Goal: Task Accomplishment & Management: Manage account settings

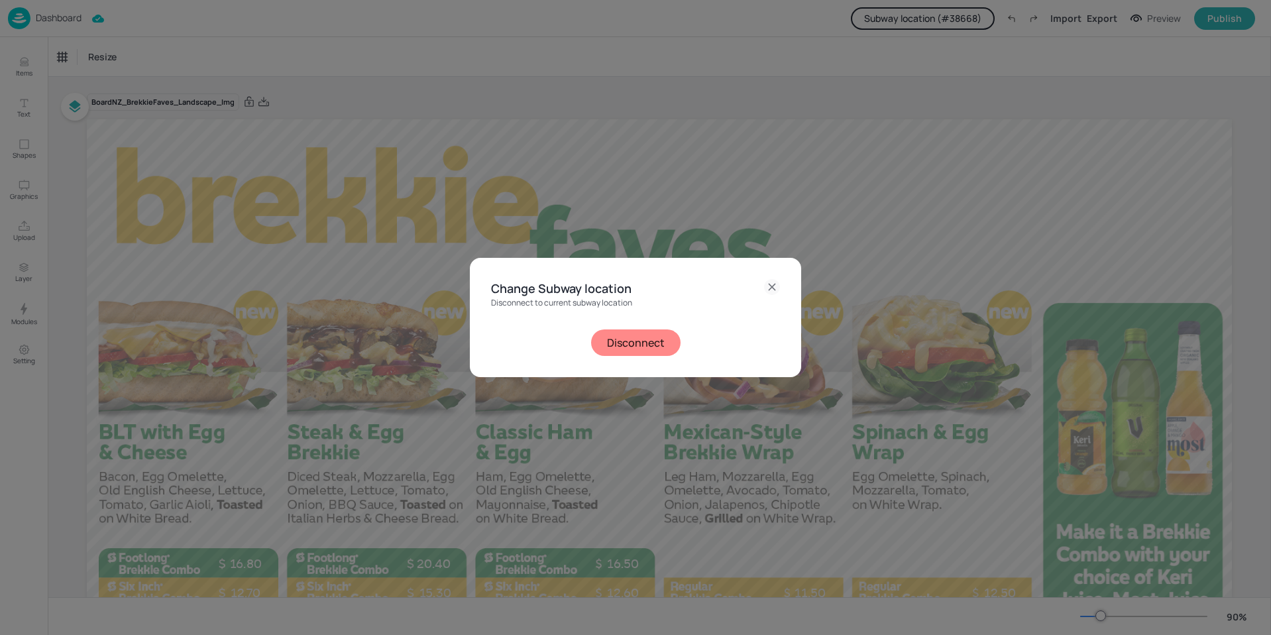
click at [641, 353] on button "Disconnect" at bounding box center [635, 342] width 89 height 27
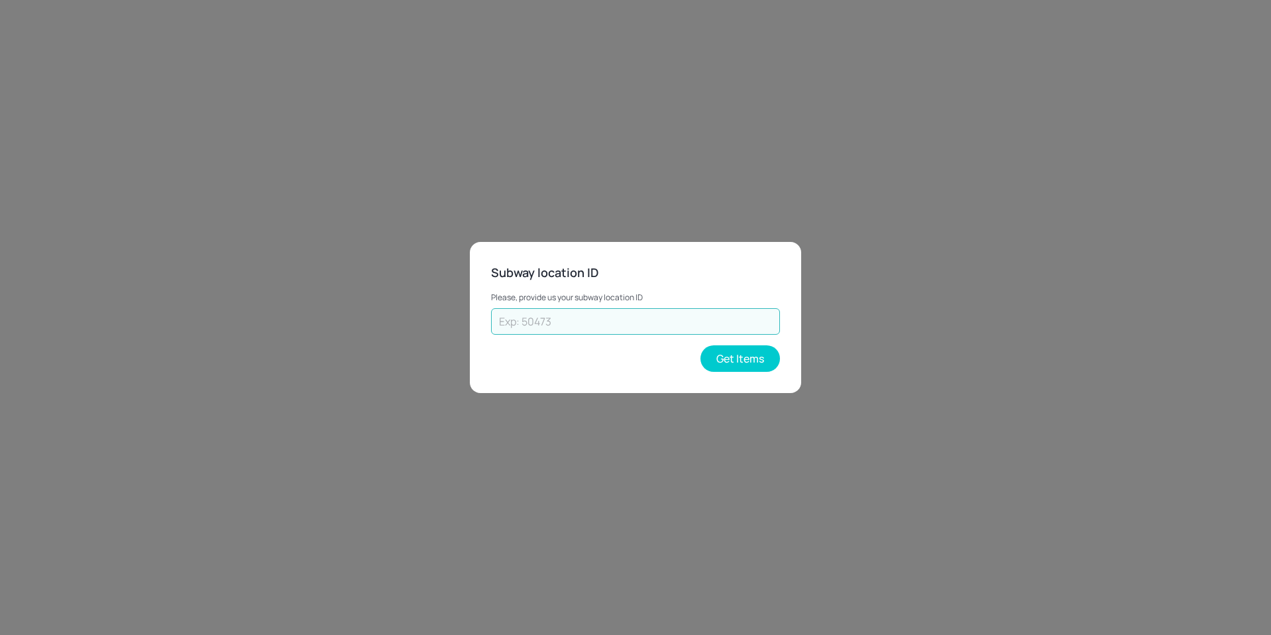
click at [633, 333] on input "text" at bounding box center [635, 321] width 289 height 27
type input "42939"
click at [746, 353] on button "Get Items" at bounding box center [740, 358] width 80 height 27
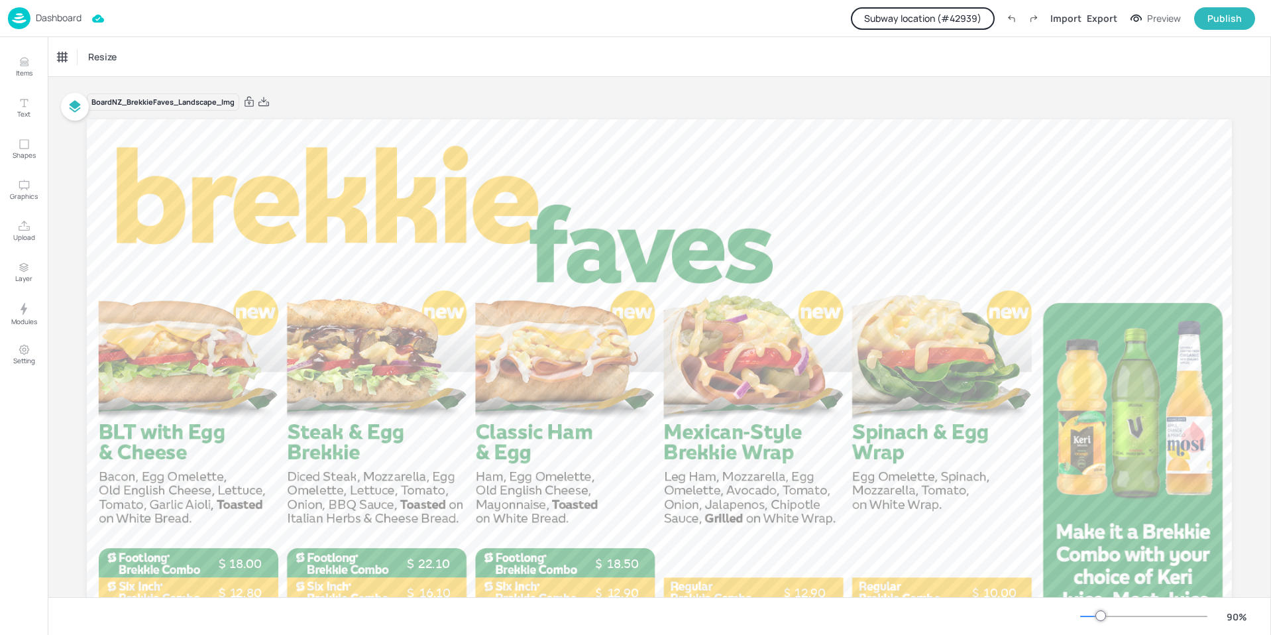
click at [62, 14] on p "Dashboard" at bounding box center [59, 17] width 46 height 9
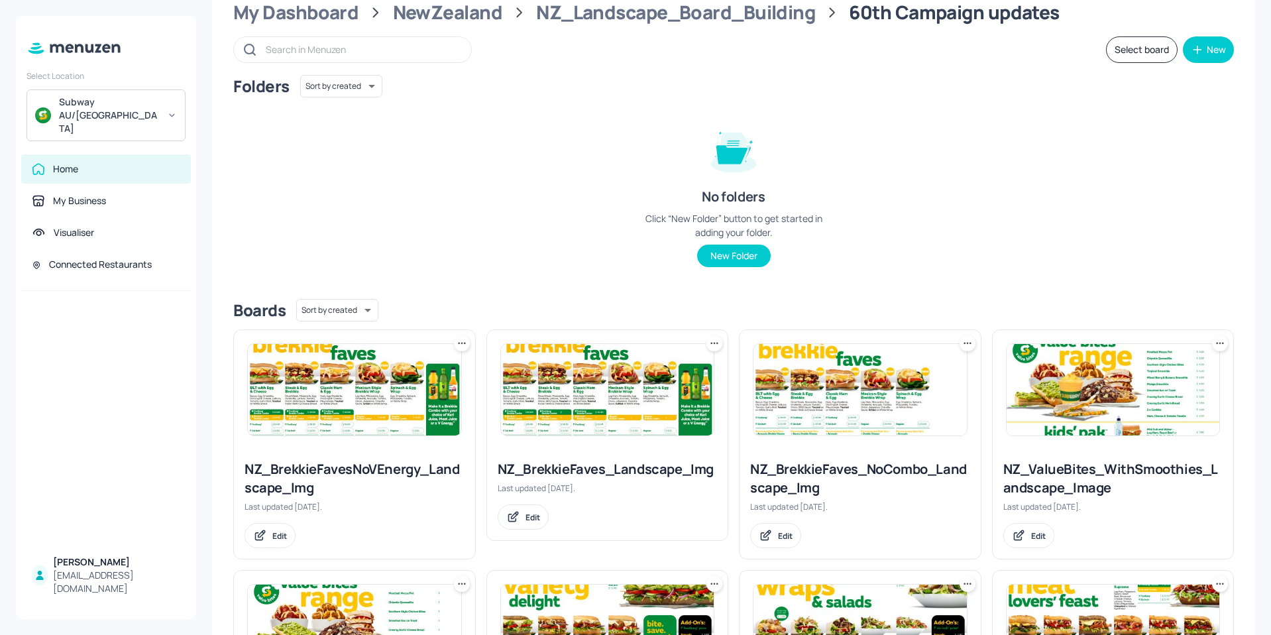
scroll to position [133, 0]
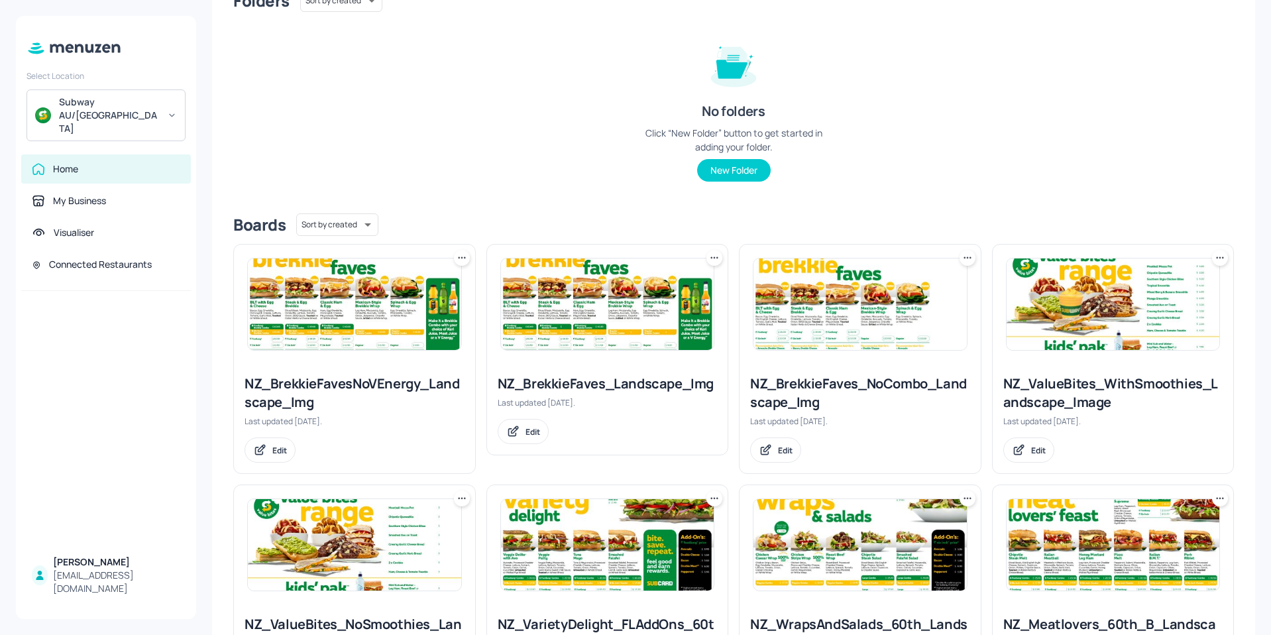
click at [1089, 288] on img at bounding box center [1113, 303] width 213 height 91
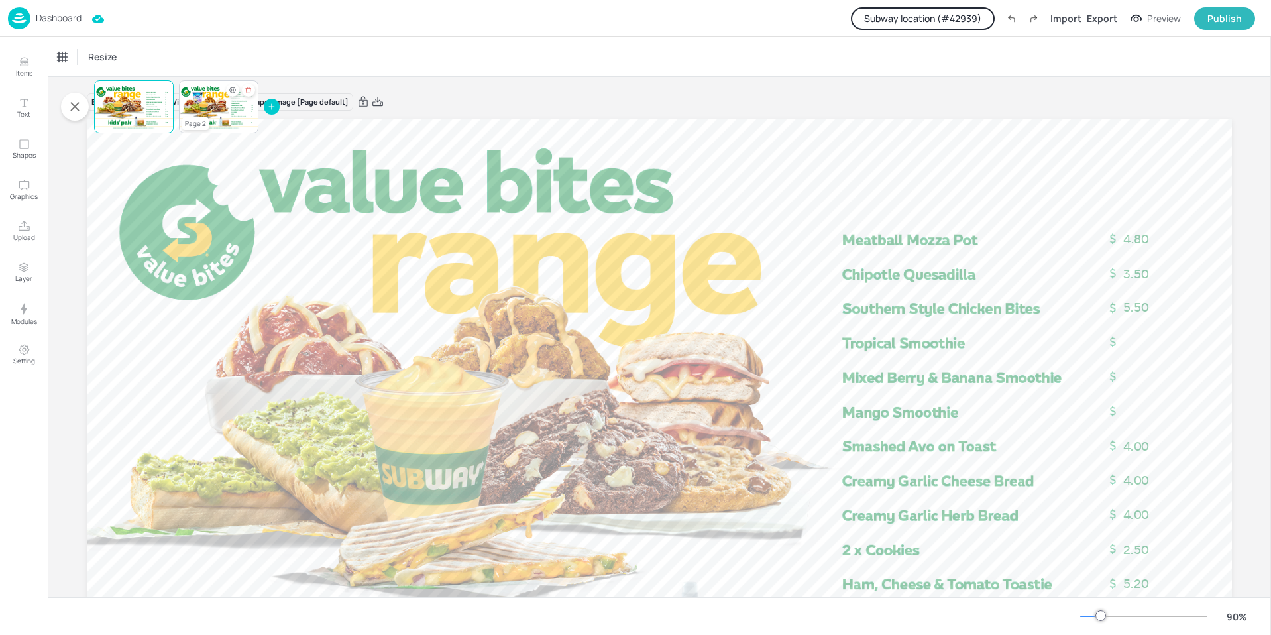
click at [211, 93] on div at bounding box center [219, 106] width 80 height 45
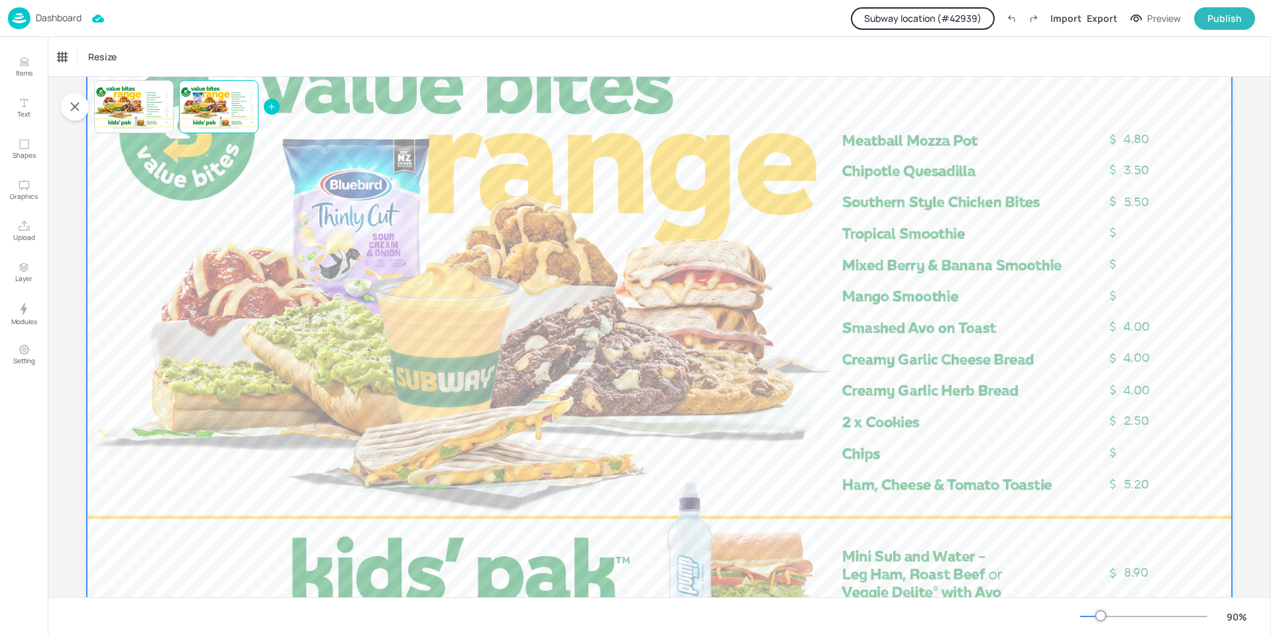
scroll to position [66, 0]
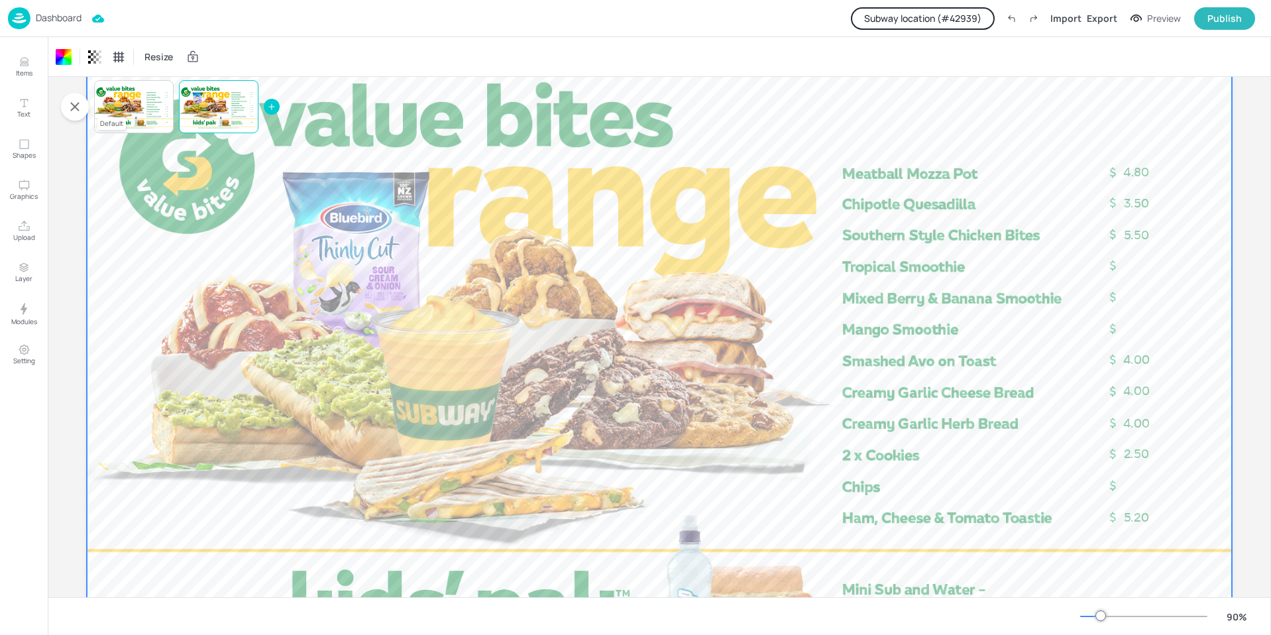
click at [117, 113] on div at bounding box center [134, 106] width 80 height 45
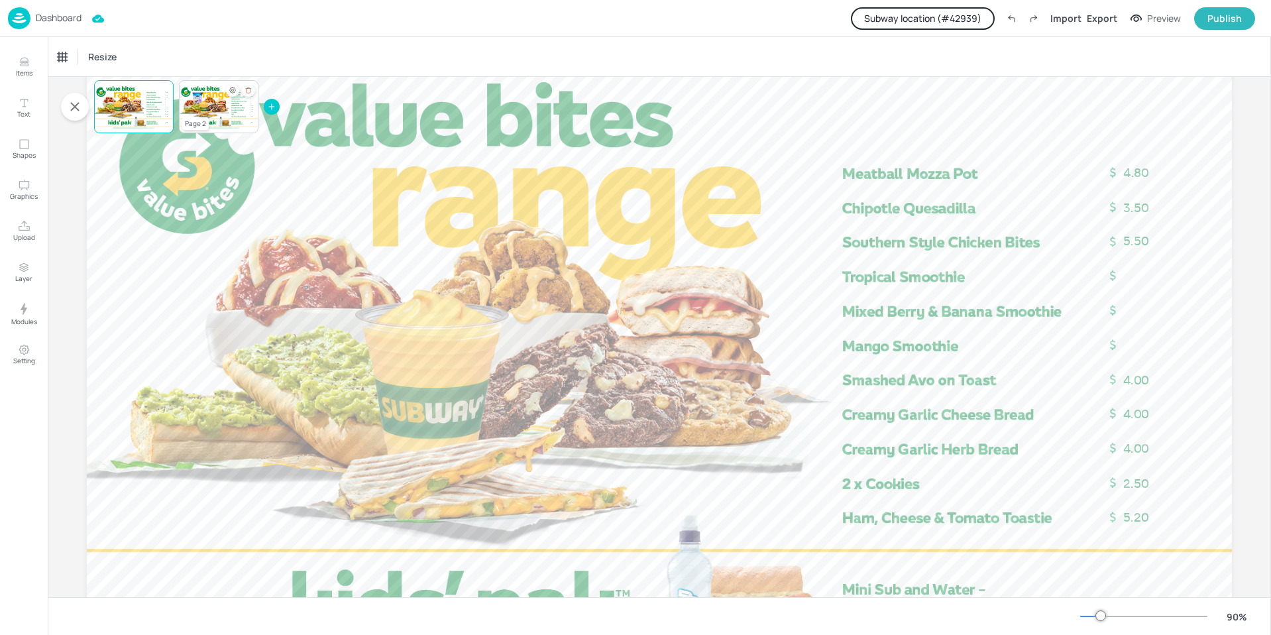
click at [211, 103] on div at bounding box center [219, 106] width 80 height 45
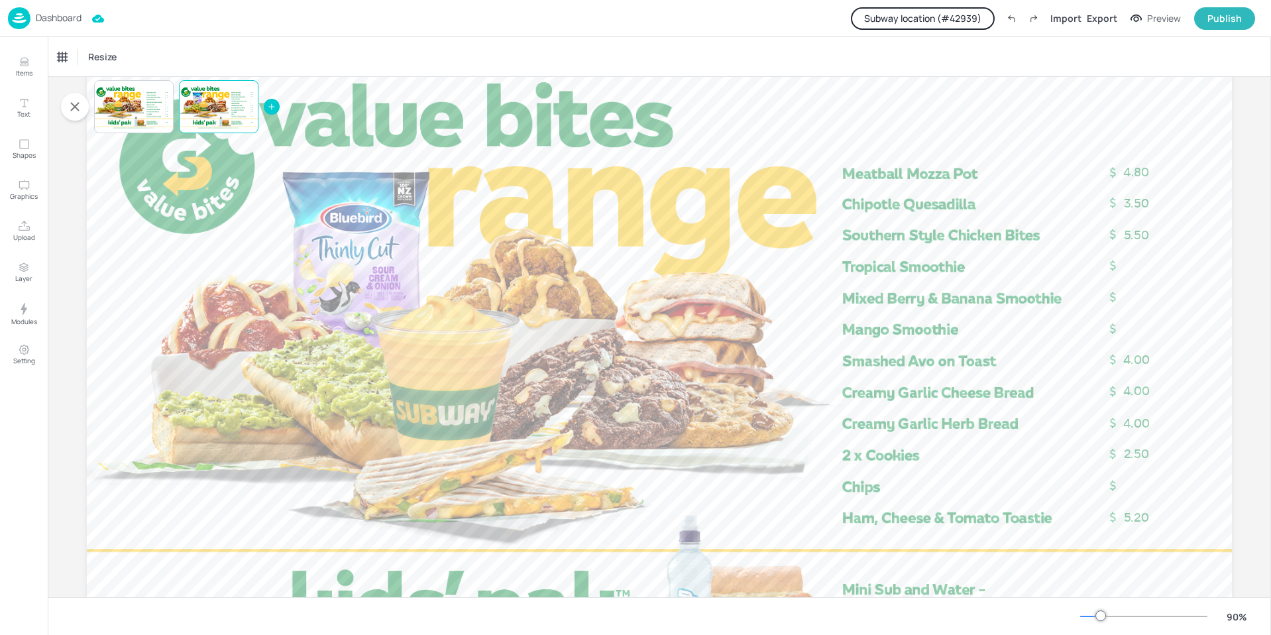
click at [60, 14] on p "Dashboard" at bounding box center [59, 17] width 46 height 9
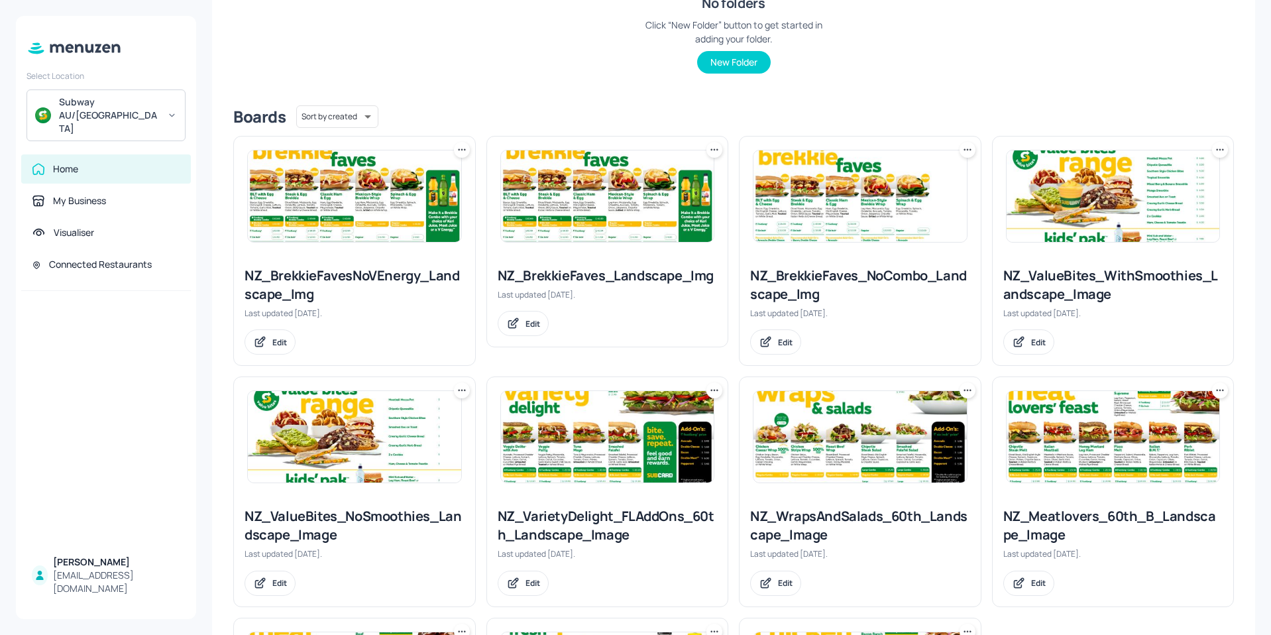
scroll to position [220, 0]
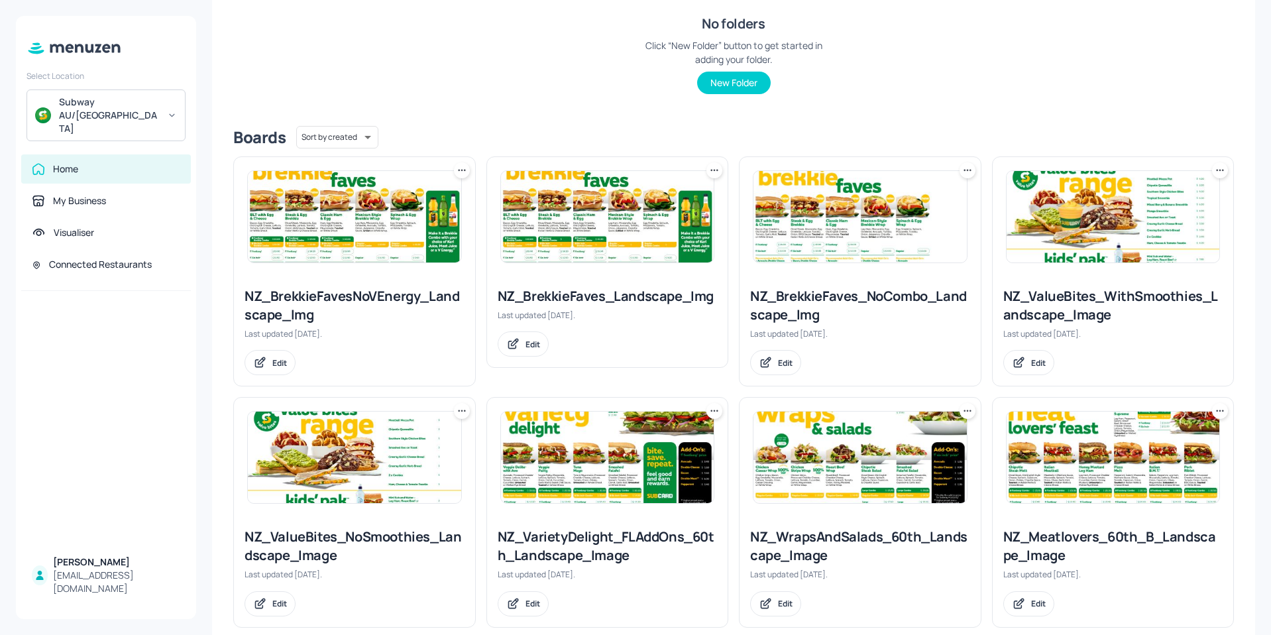
click at [343, 439] on img at bounding box center [354, 457] width 213 height 91
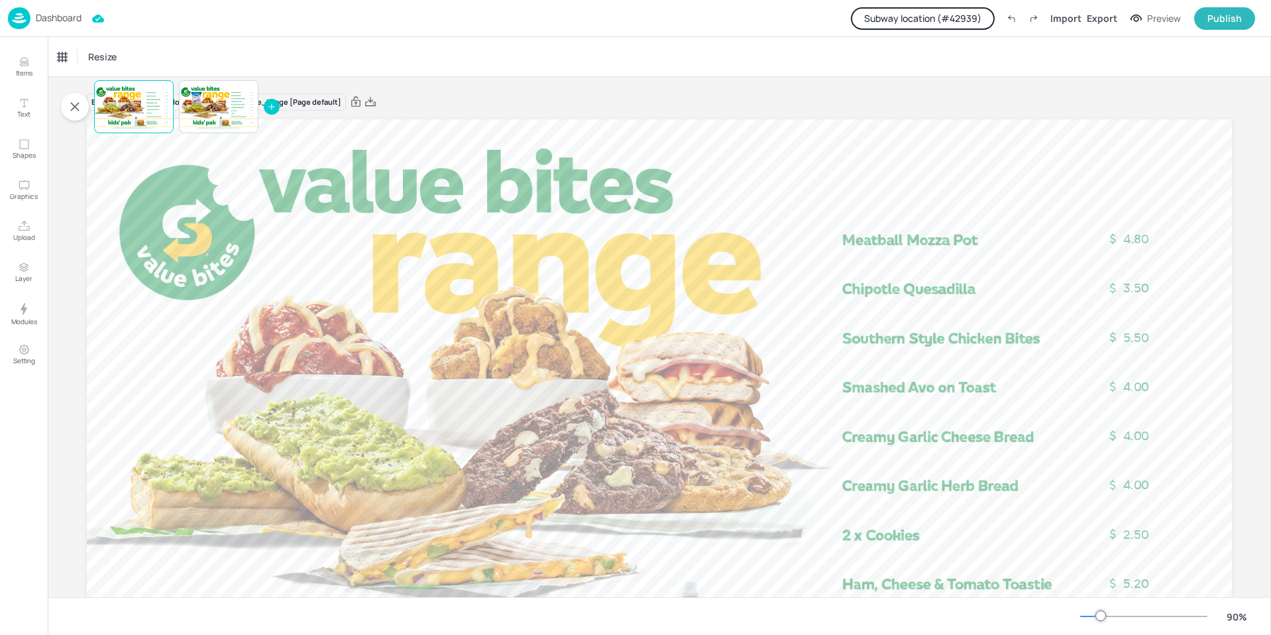
click at [39, 21] on p "Dashboard" at bounding box center [59, 17] width 46 height 9
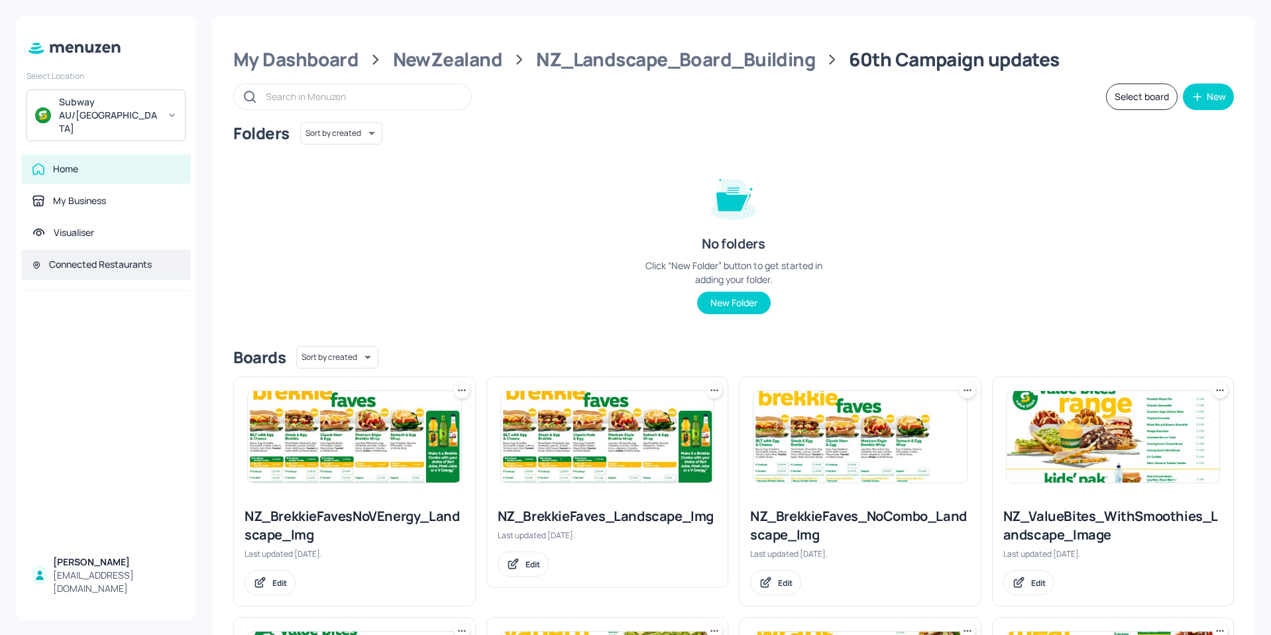
click at [83, 258] on div "Connected Restaurants" at bounding box center [100, 264] width 103 height 13
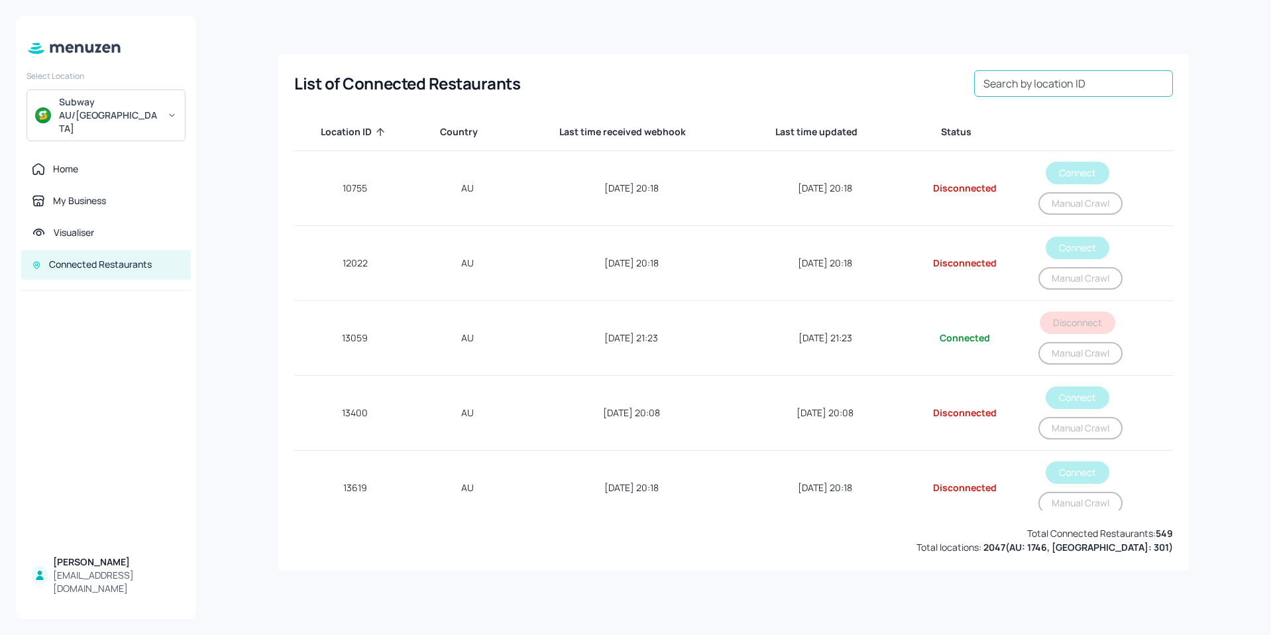
click at [1040, 82] on input "Search by location ID" at bounding box center [1073, 83] width 199 height 27
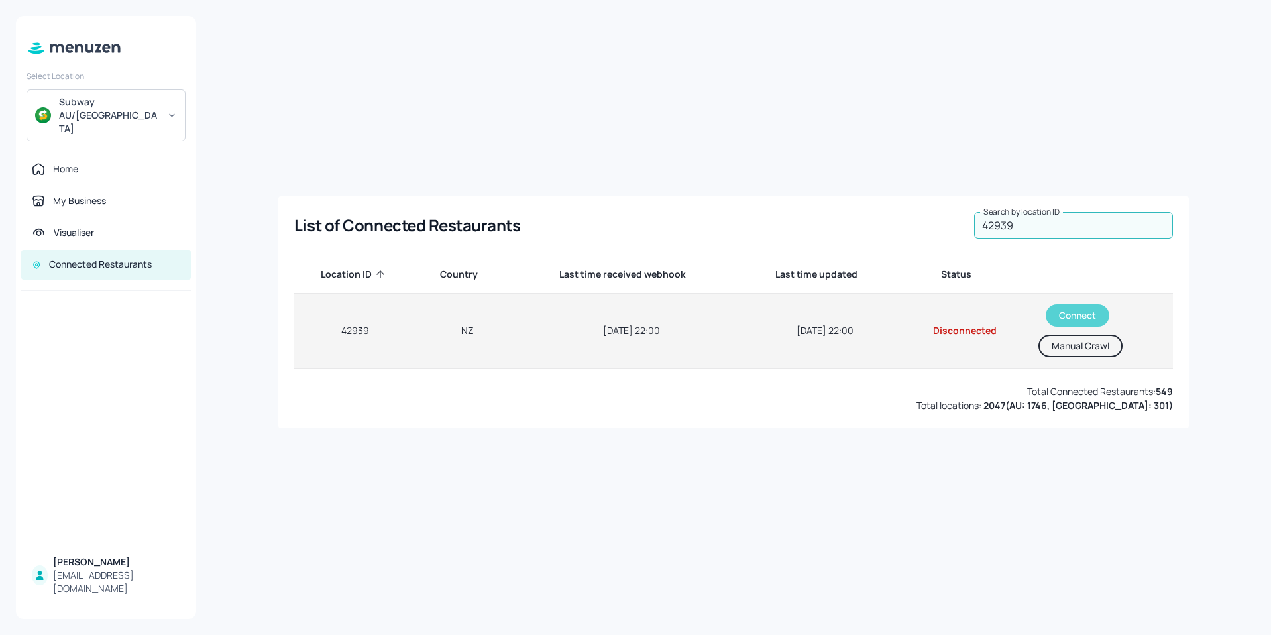
type input "42939"
click at [1064, 314] on button "Connect" at bounding box center [1078, 315] width 64 height 23
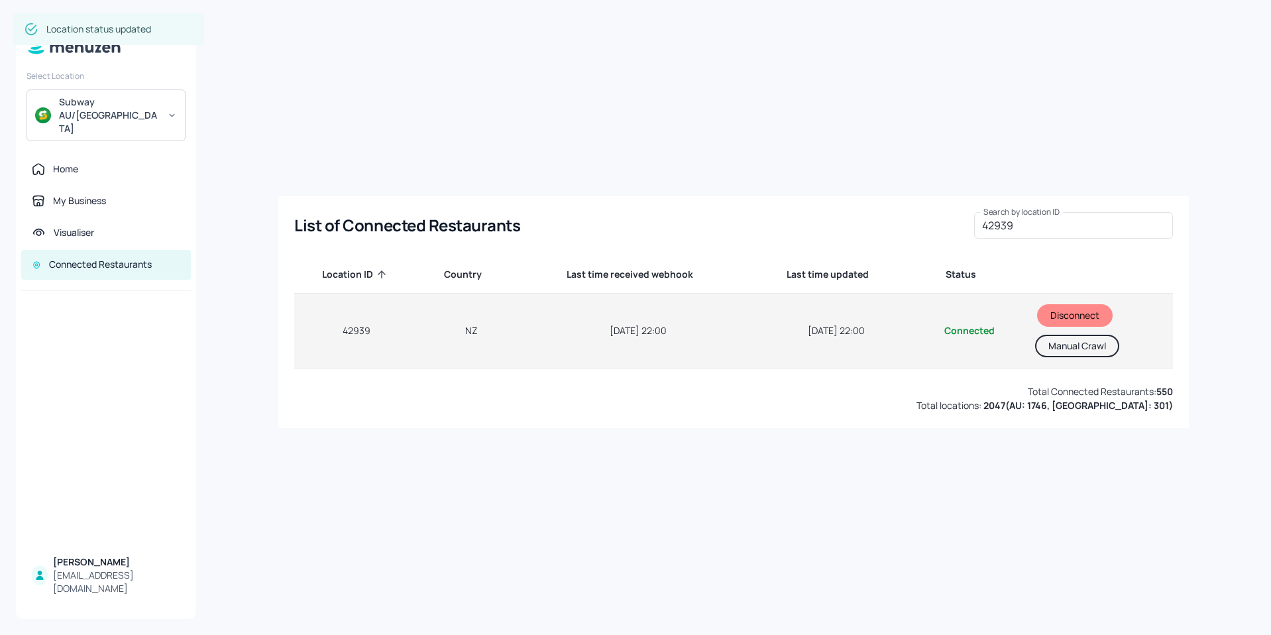
click at [1067, 351] on button "Manual Crawl" at bounding box center [1077, 346] width 84 height 23
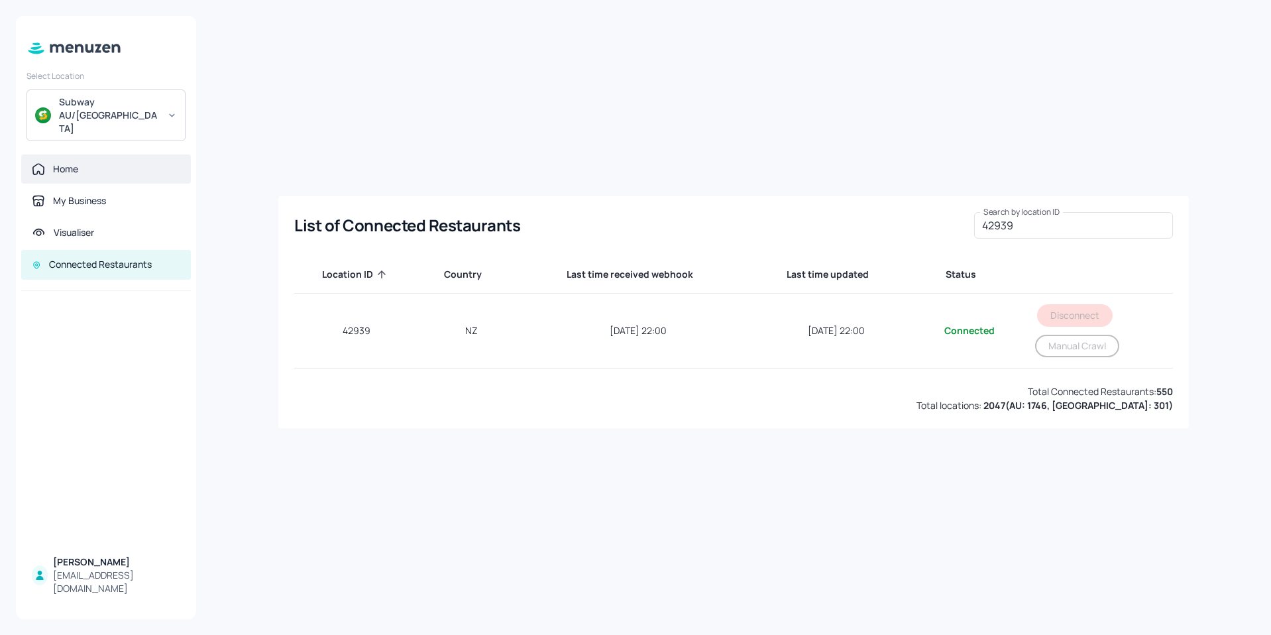
click at [67, 162] on div "Home" at bounding box center [65, 168] width 25 height 13
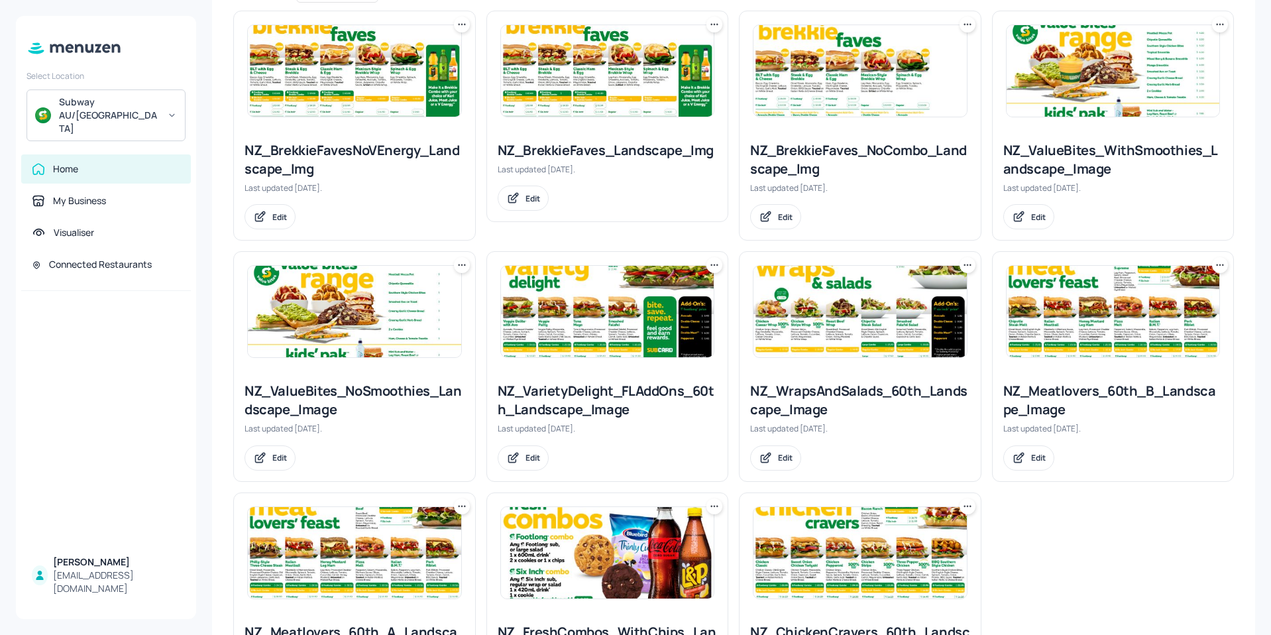
scroll to position [398, 0]
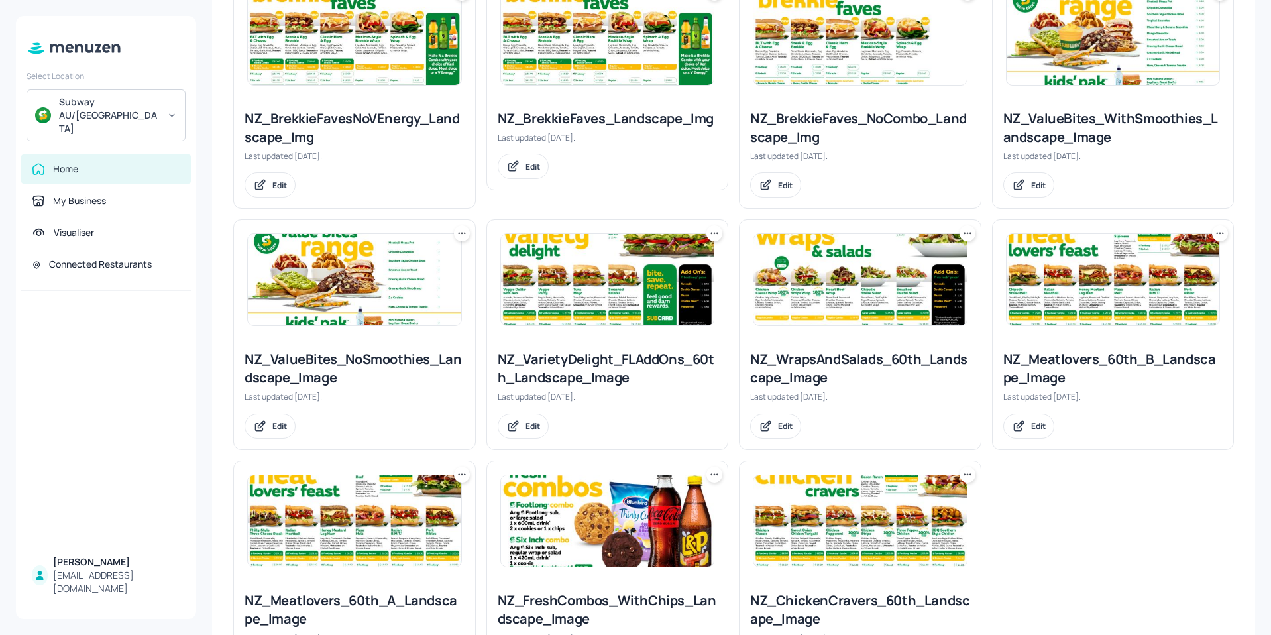
click at [359, 290] on img at bounding box center [354, 279] width 213 height 91
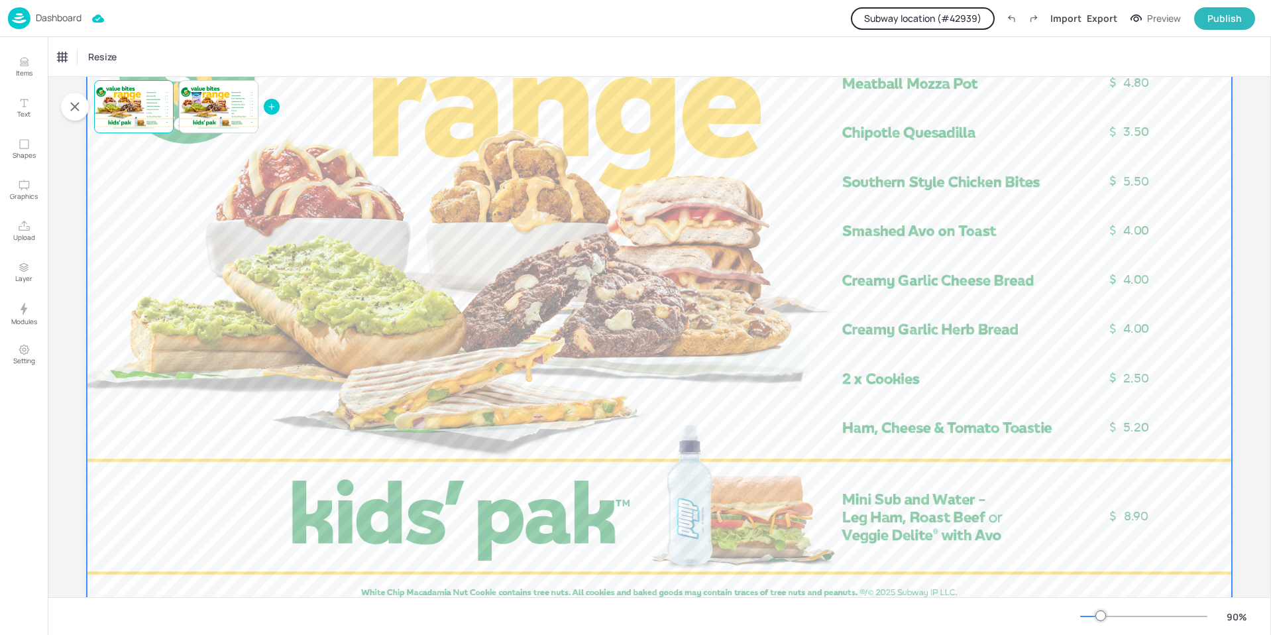
scroll to position [133, 0]
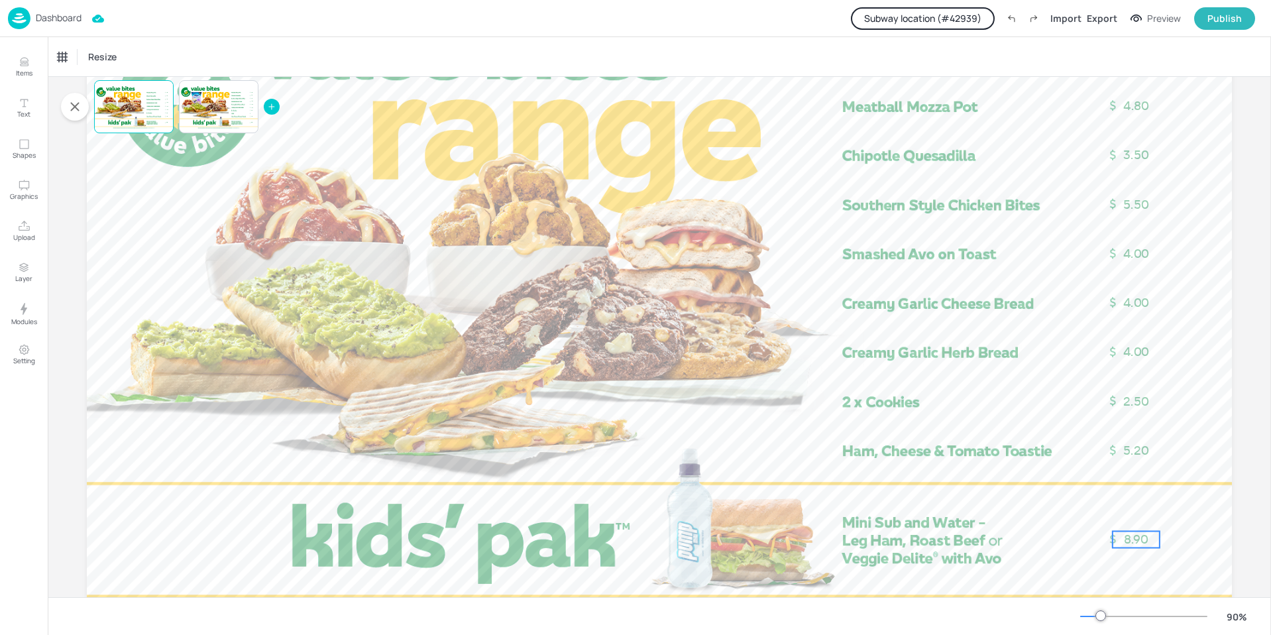
click at [1121, 537] on p "8.90" at bounding box center [1136, 539] width 47 height 17
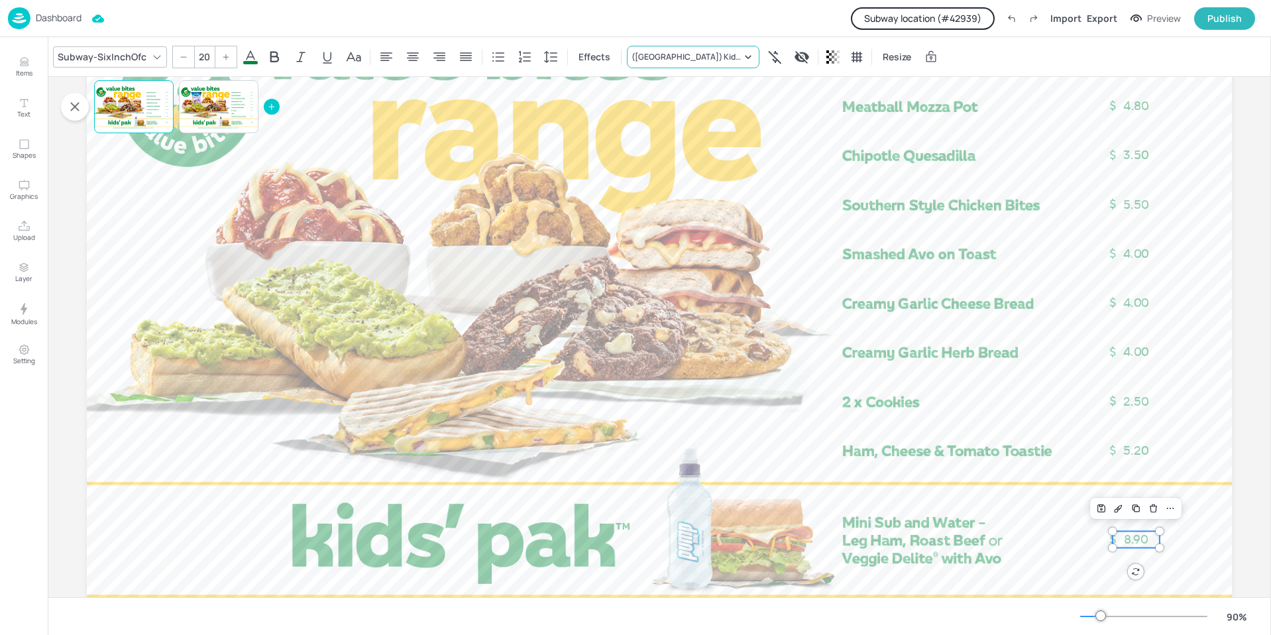
click at [742, 51] on icon at bounding box center [748, 56] width 13 height 13
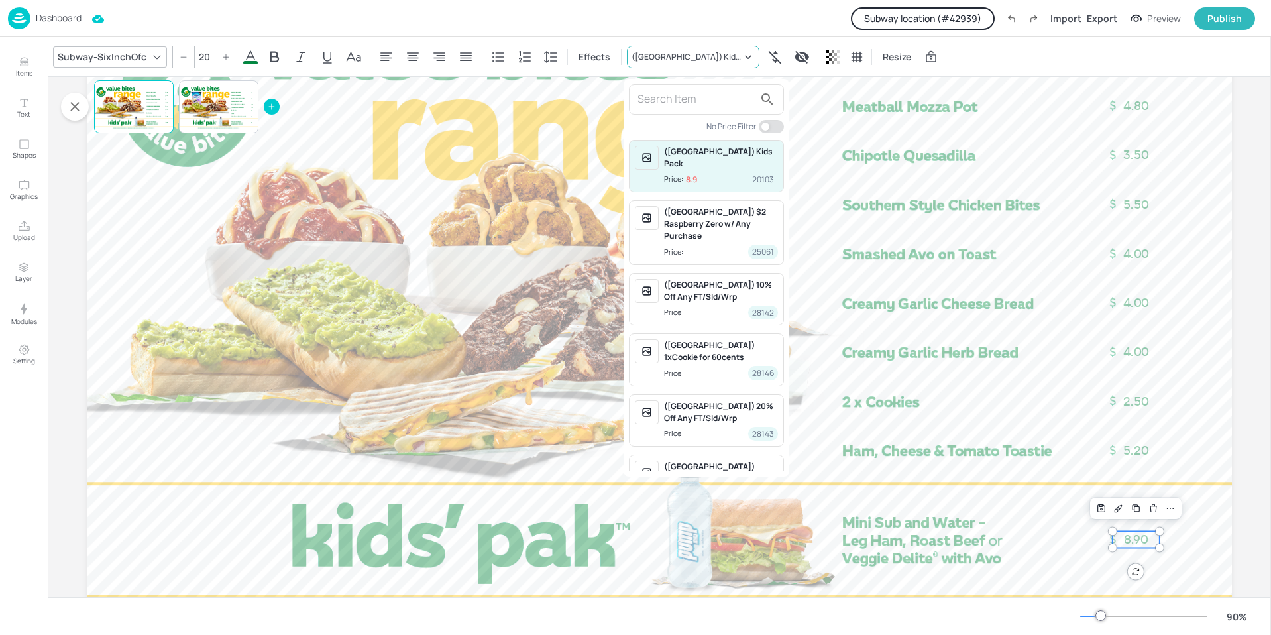
click at [694, 51] on div at bounding box center [635, 317] width 1271 height 635
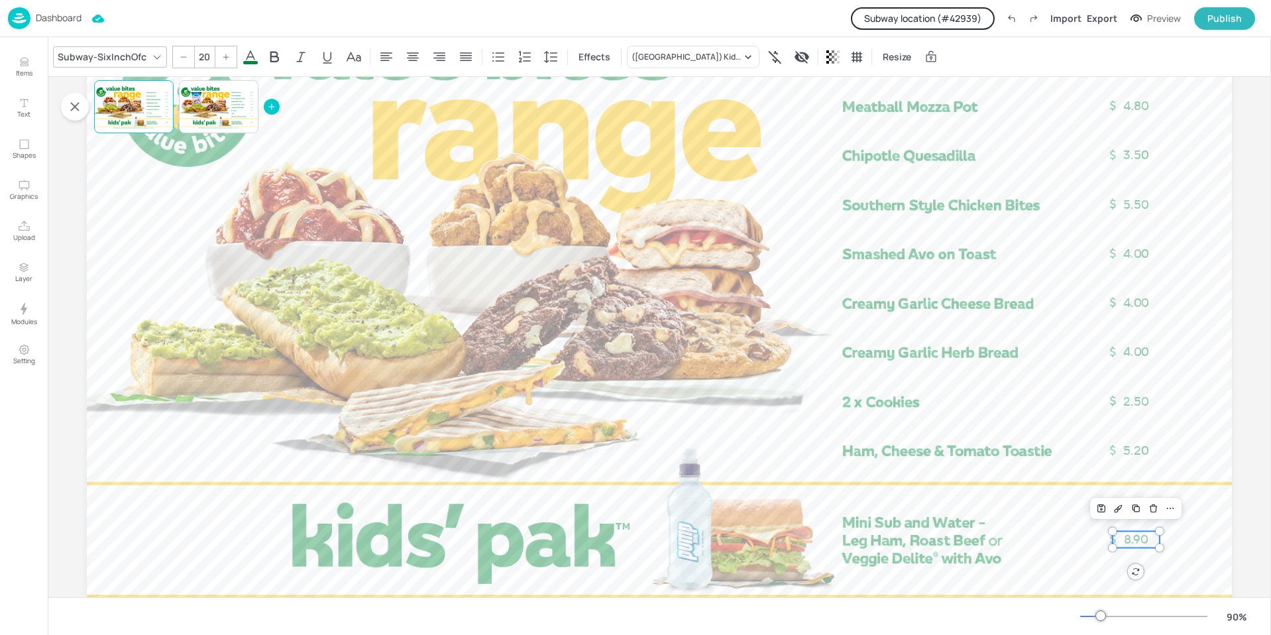
click at [62, 21] on p "Dashboard" at bounding box center [59, 17] width 46 height 9
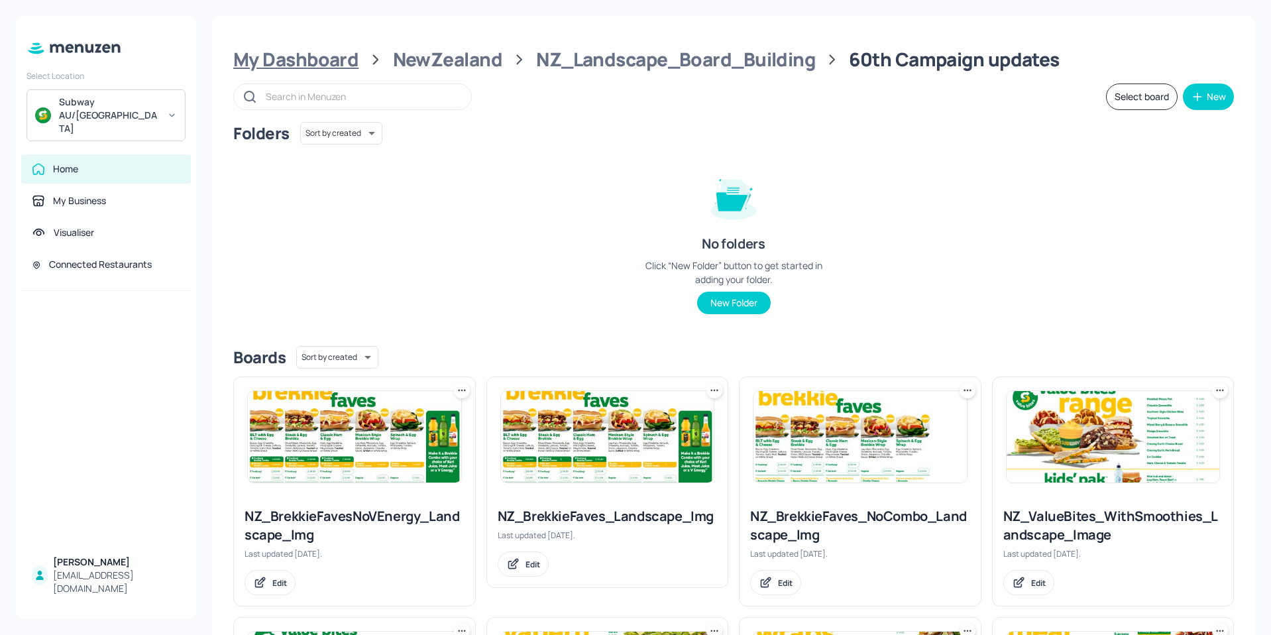
click at [304, 63] on div "My Dashboard" at bounding box center [295, 60] width 125 height 24
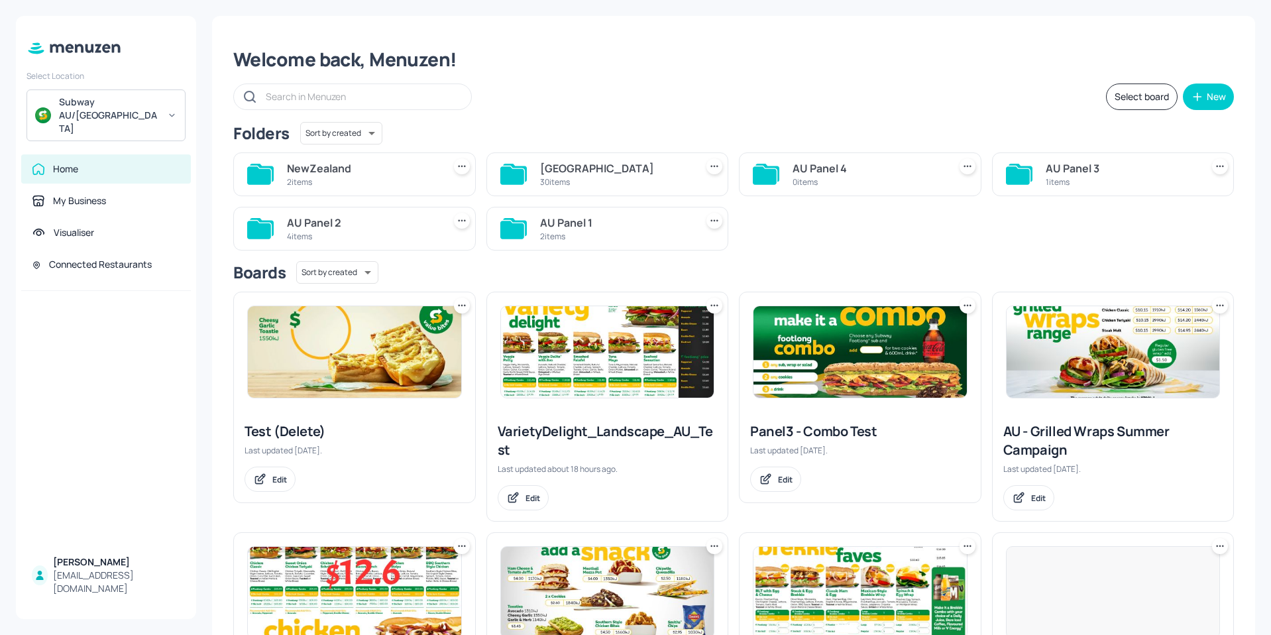
click at [547, 170] on div "[GEOGRAPHIC_DATA]" at bounding box center [615, 168] width 151 height 16
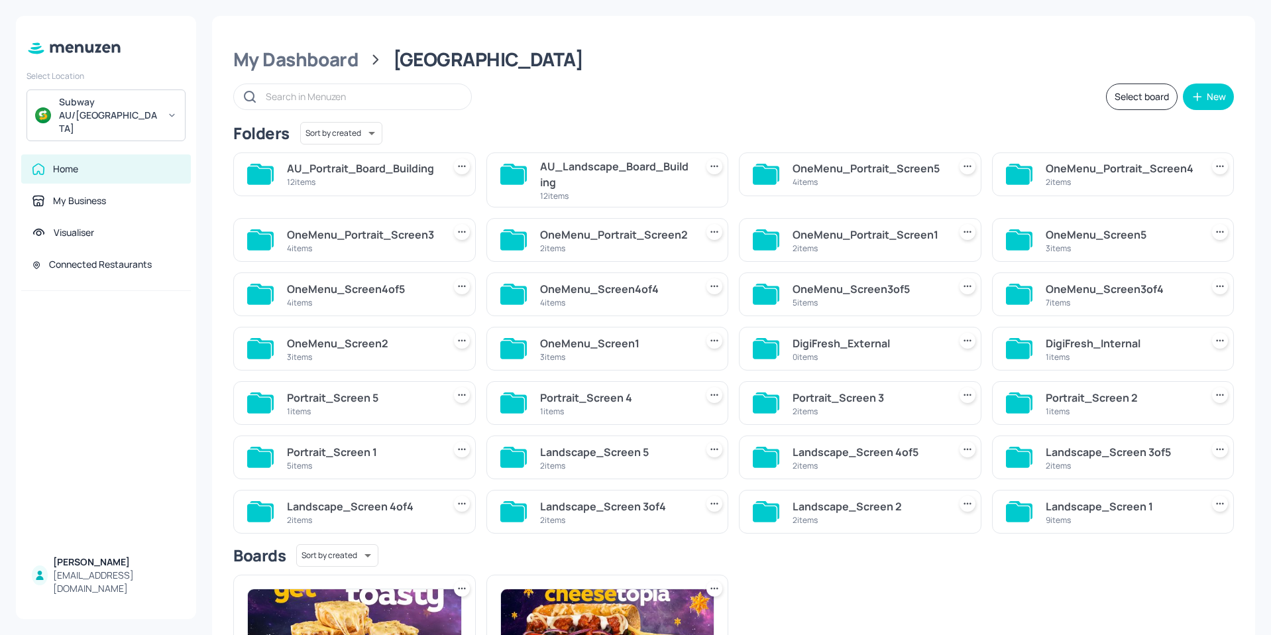
click at [630, 172] on div "AU_Landscape_Board_Building" at bounding box center [615, 174] width 151 height 32
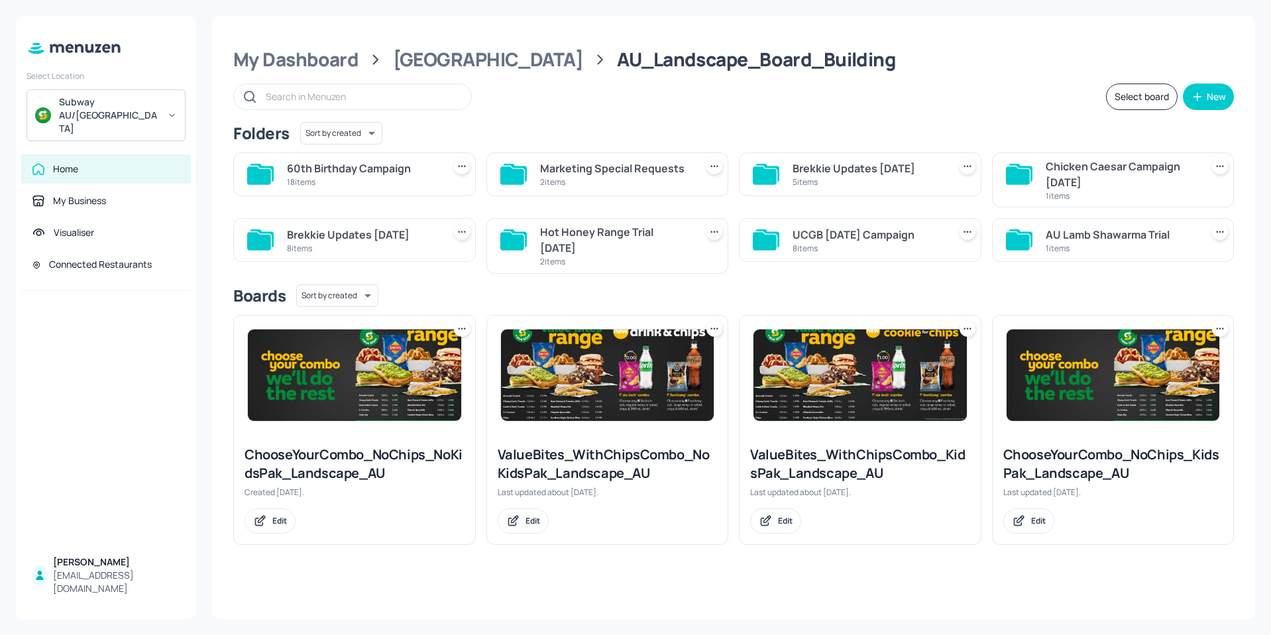
click at [342, 175] on div "60th Birthday Campaign" at bounding box center [362, 168] width 151 height 16
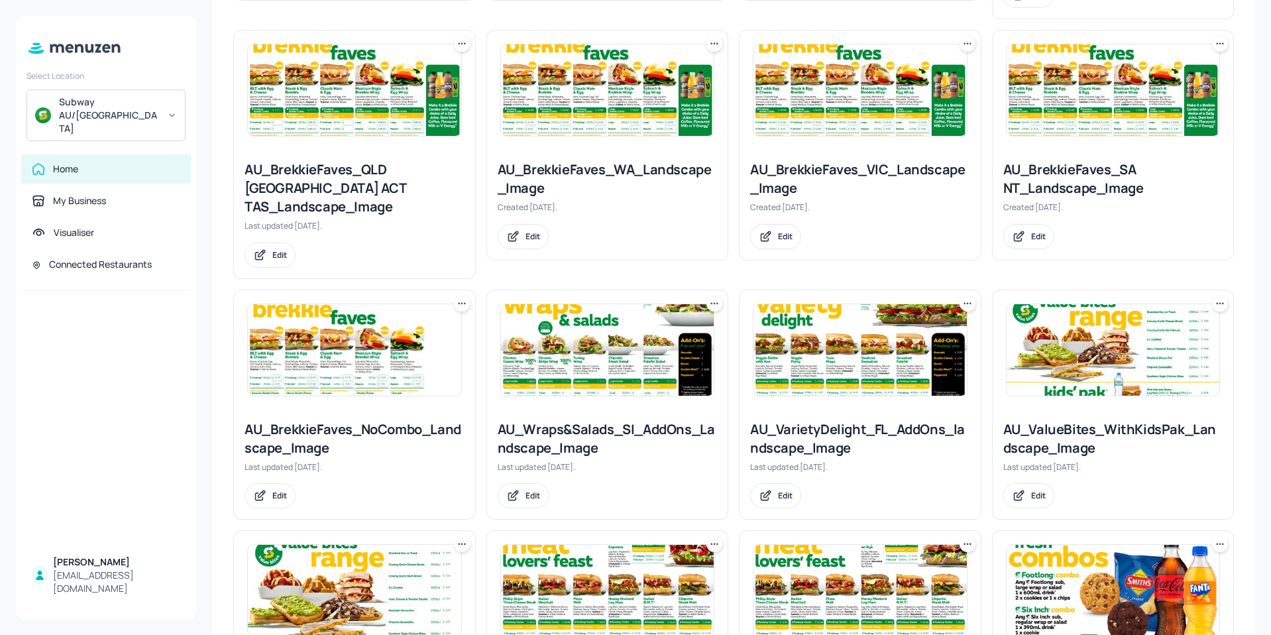
scroll to position [663, 0]
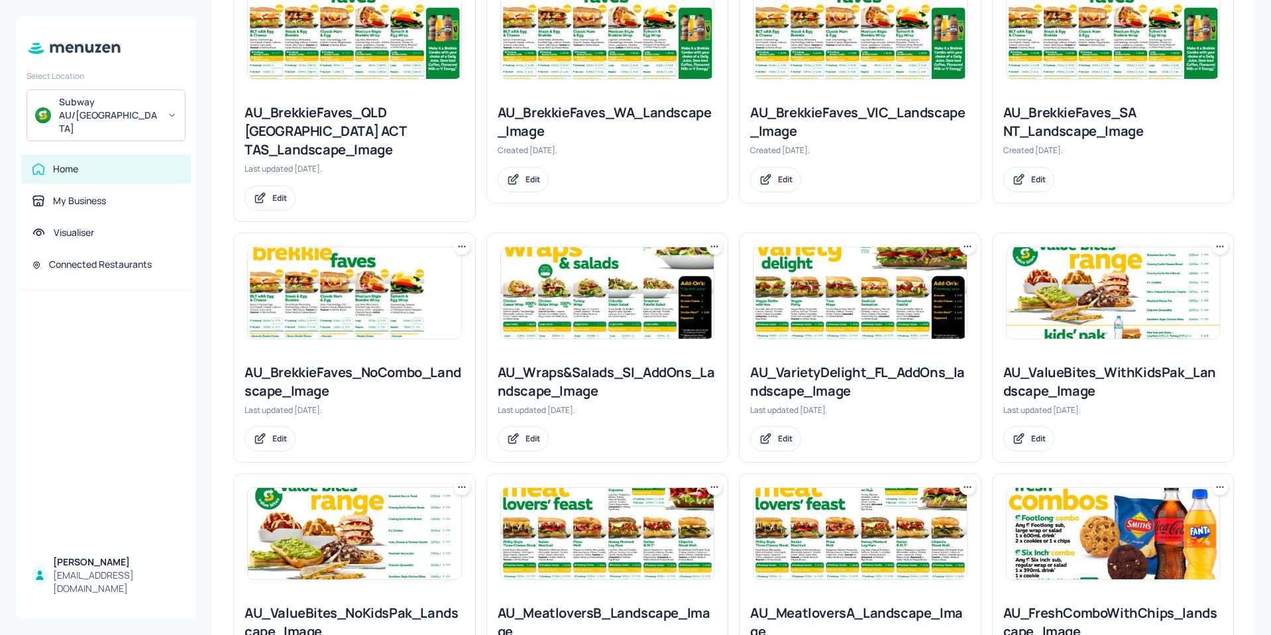
click at [587, 518] on img at bounding box center [607, 533] width 213 height 91
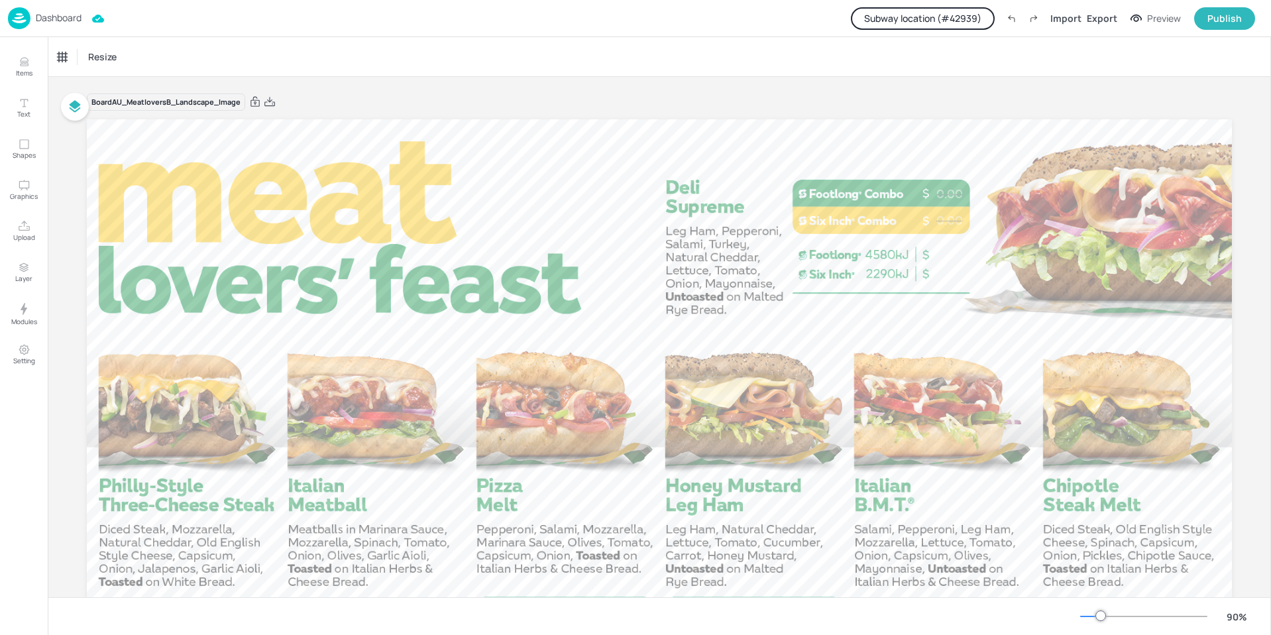
click at [931, 25] on button "Subway location (# 42939 )" at bounding box center [923, 18] width 144 height 23
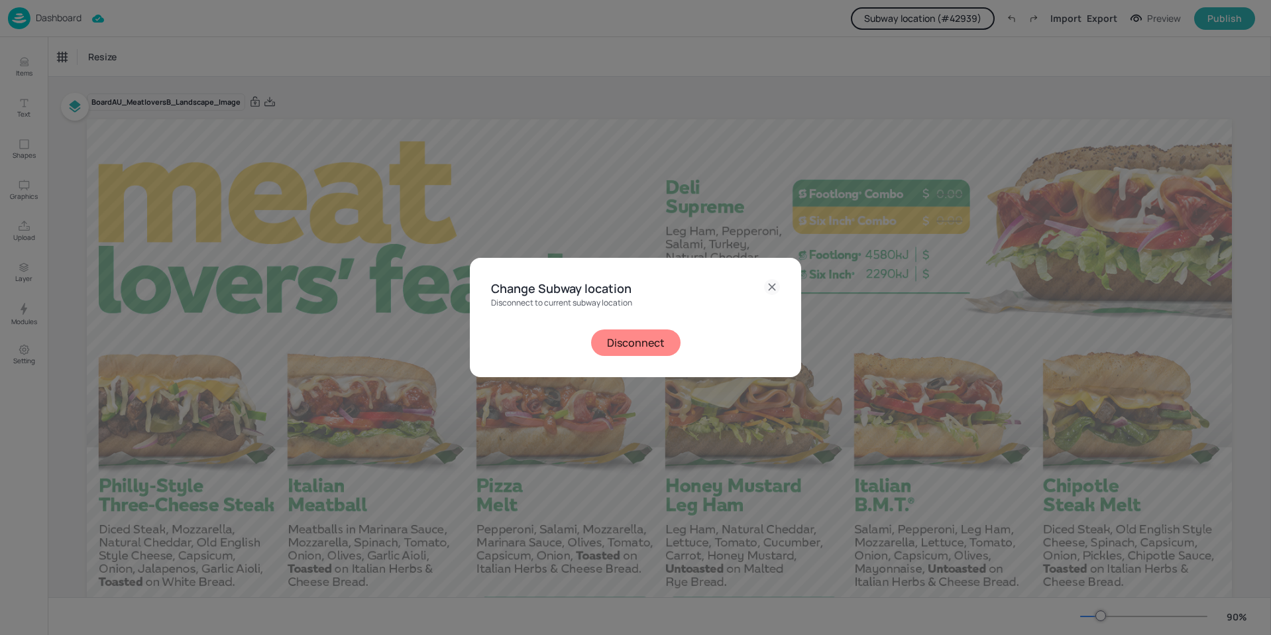
click at [617, 333] on button "Disconnect" at bounding box center [635, 342] width 89 height 27
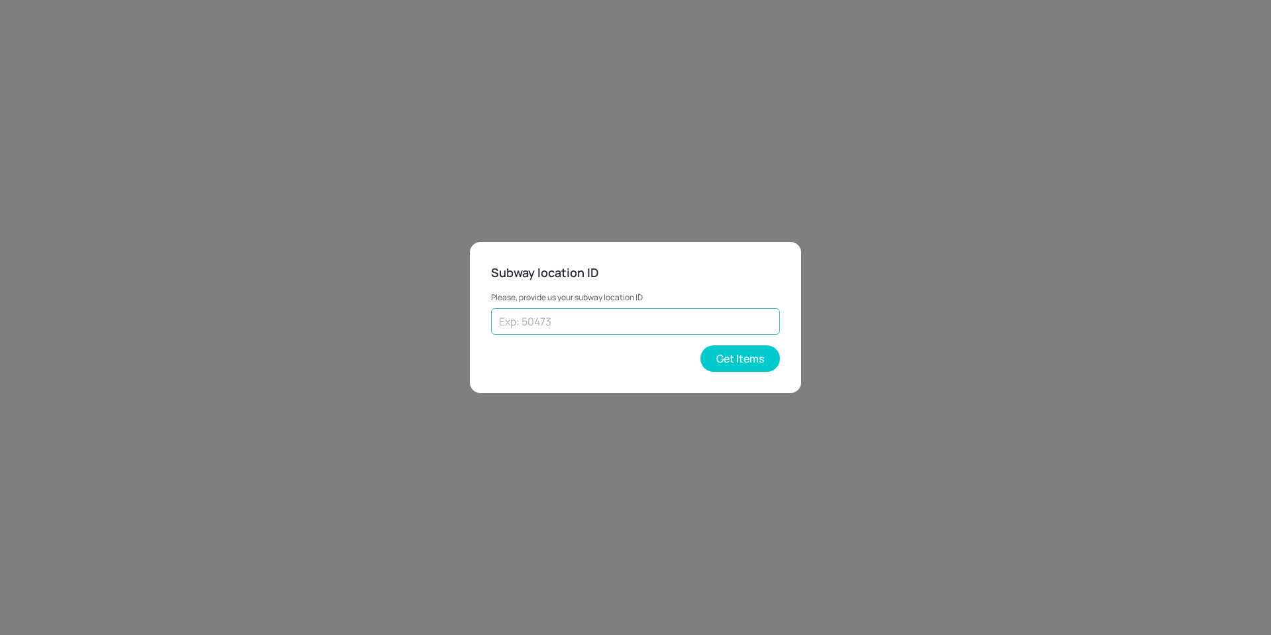
click at [620, 324] on input "text" at bounding box center [635, 321] width 289 height 27
type input "55240"
click at [736, 368] on button "Get Items" at bounding box center [740, 358] width 80 height 27
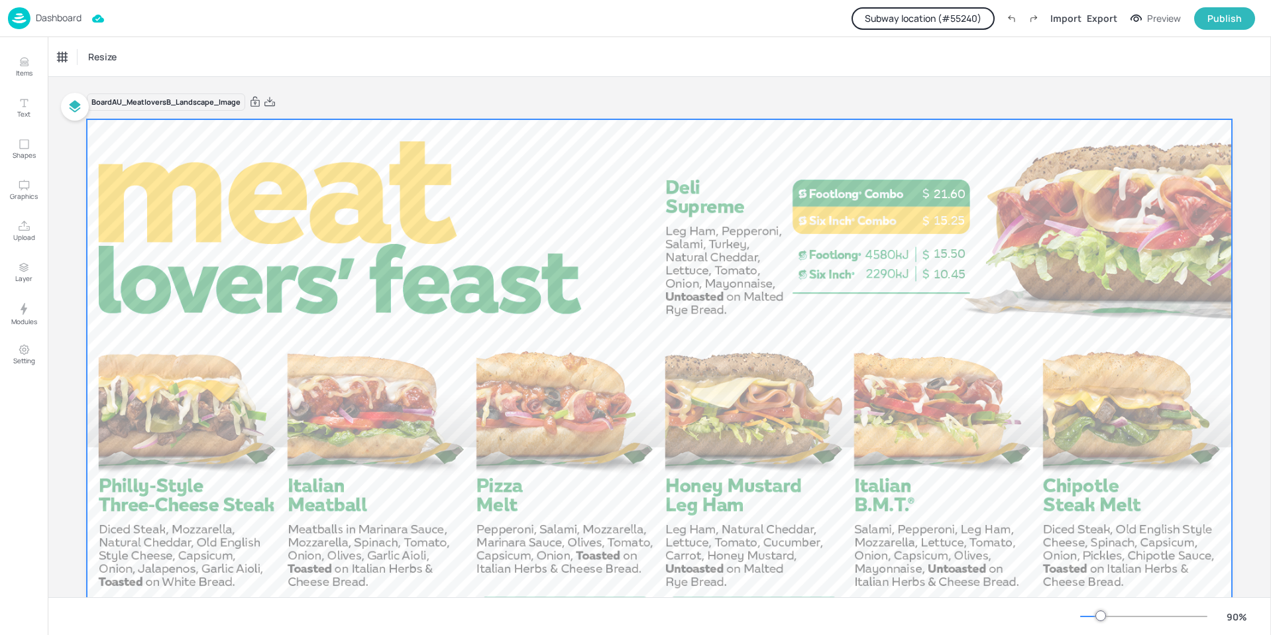
scroll to position [66, 0]
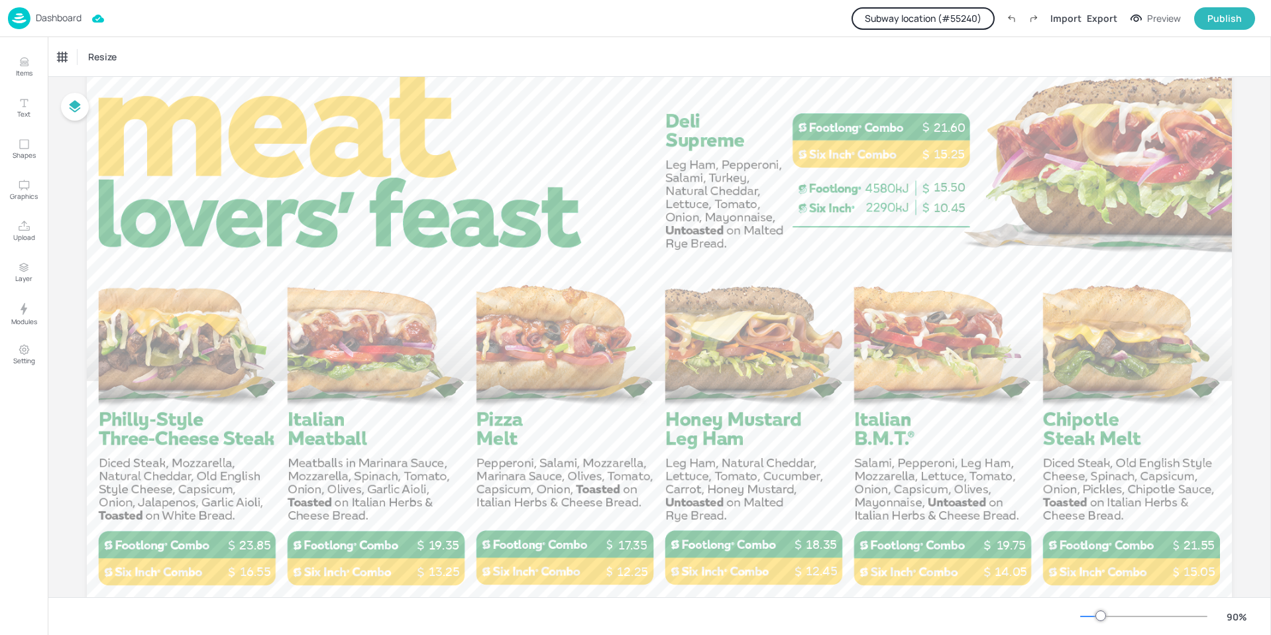
click at [62, 16] on p "Dashboard" at bounding box center [59, 17] width 46 height 9
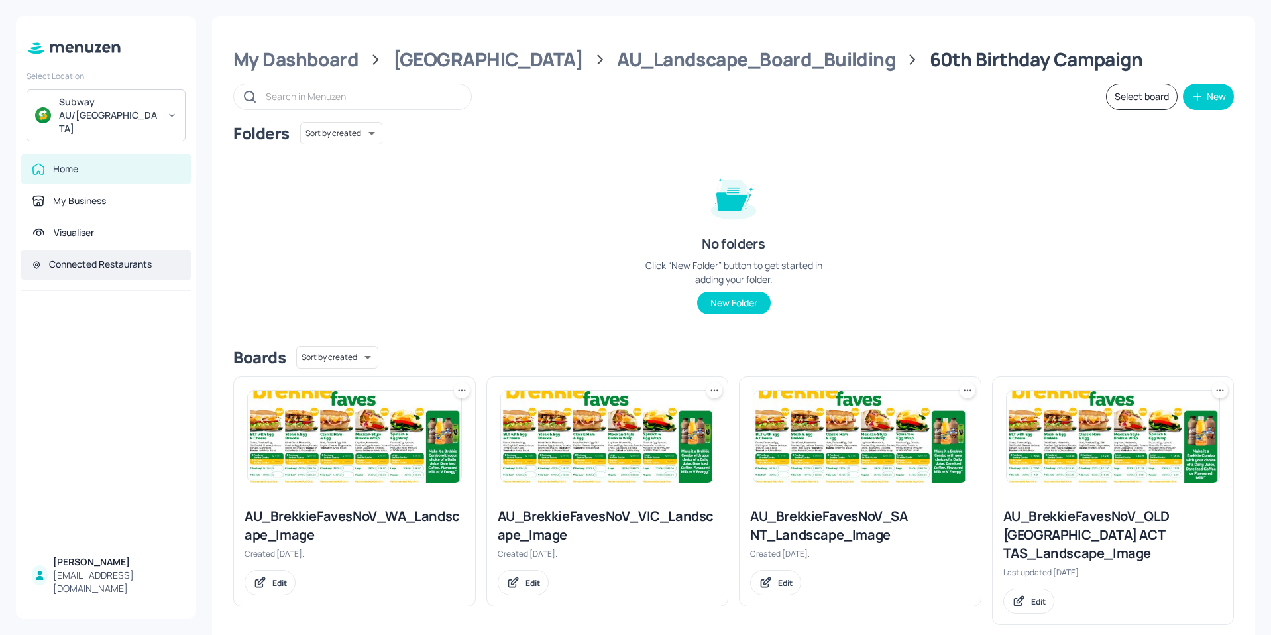
click at [75, 258] on div "Connected Restaurants" at bounding box center [100, 264] width 103 height 13
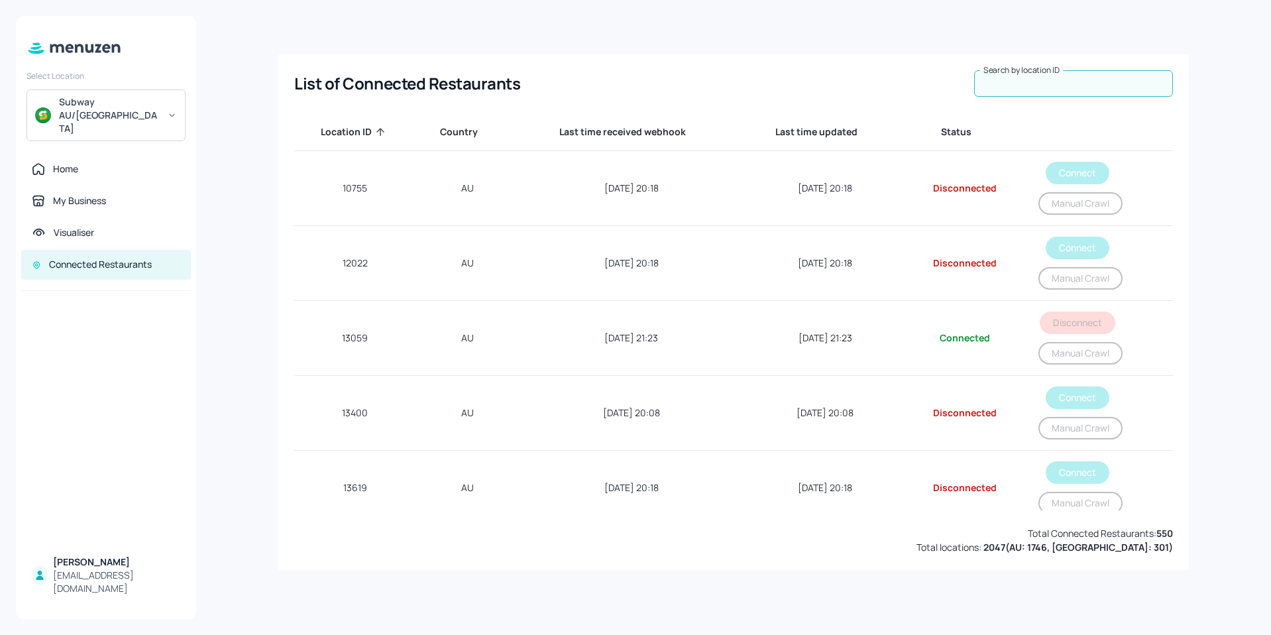
click at [1057, 86] on input "Search by location ID" at bounding box center [1073, 83] width 199 height 27
click at [1064, 78] on div "Search by location ID Search by location ID" at bounding box center [1073, 83] width 199 height 27
click at [1062, 83] on input "Search by location ID" at bounding box center [1073, 83] width 199 height 27
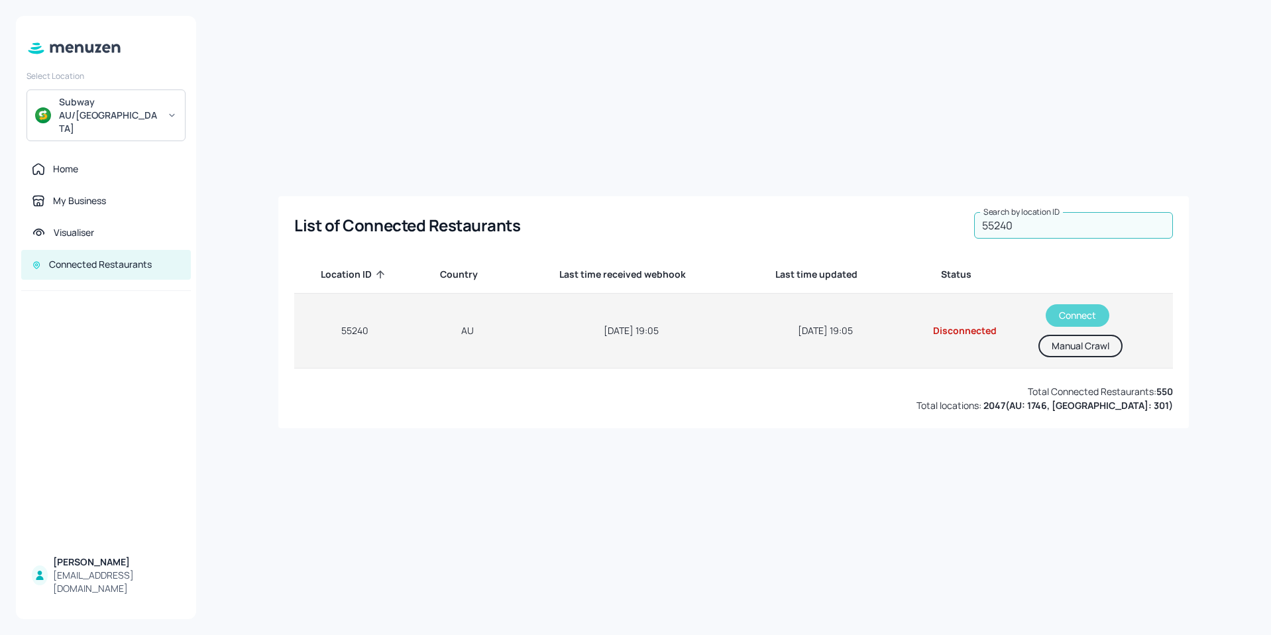
type input "55240"
click at [1056, 311] on button "Connect" at bounding box center [1078, 315] width 64 height 23
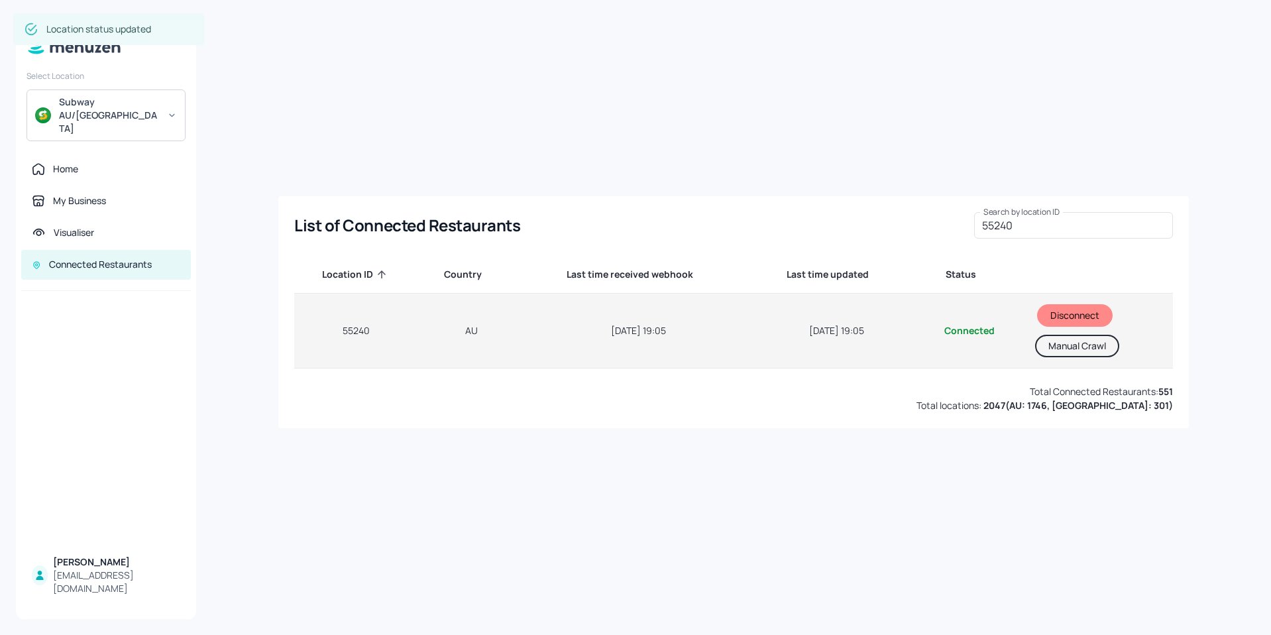
click at [1079, 347] on button "Manual Crawl" at bounding box center [1077, 346] width 84 height 23
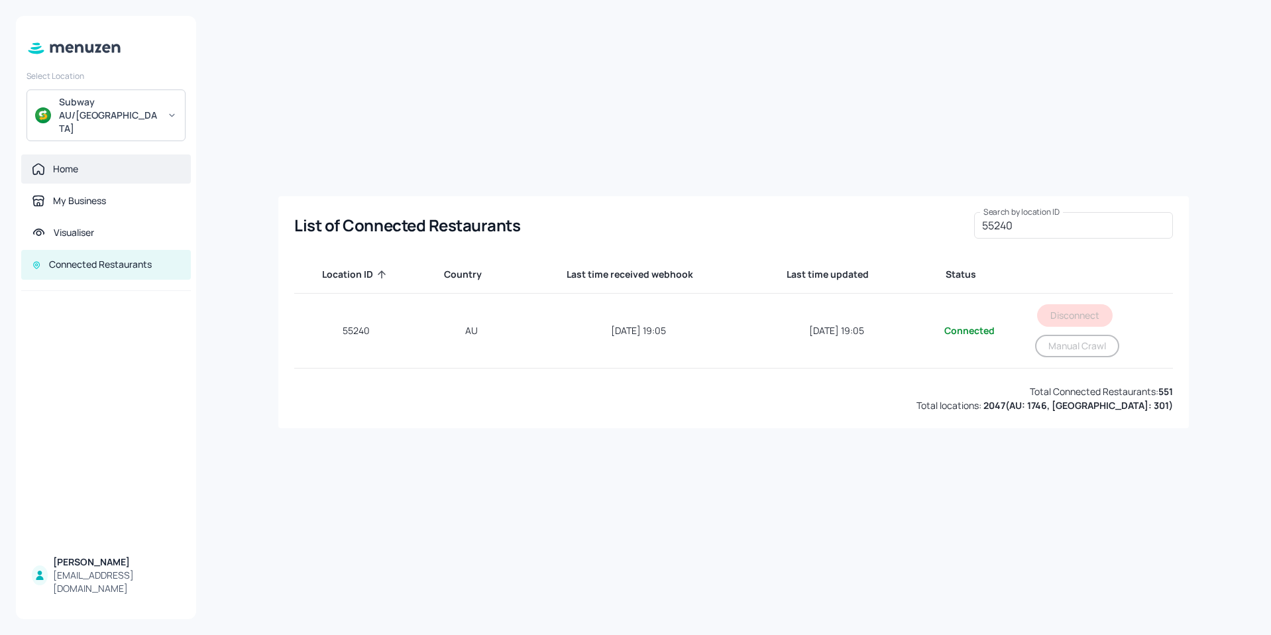
click at [63, 162] on div "Home" at bounding box center [65, 168] width 25 height 13
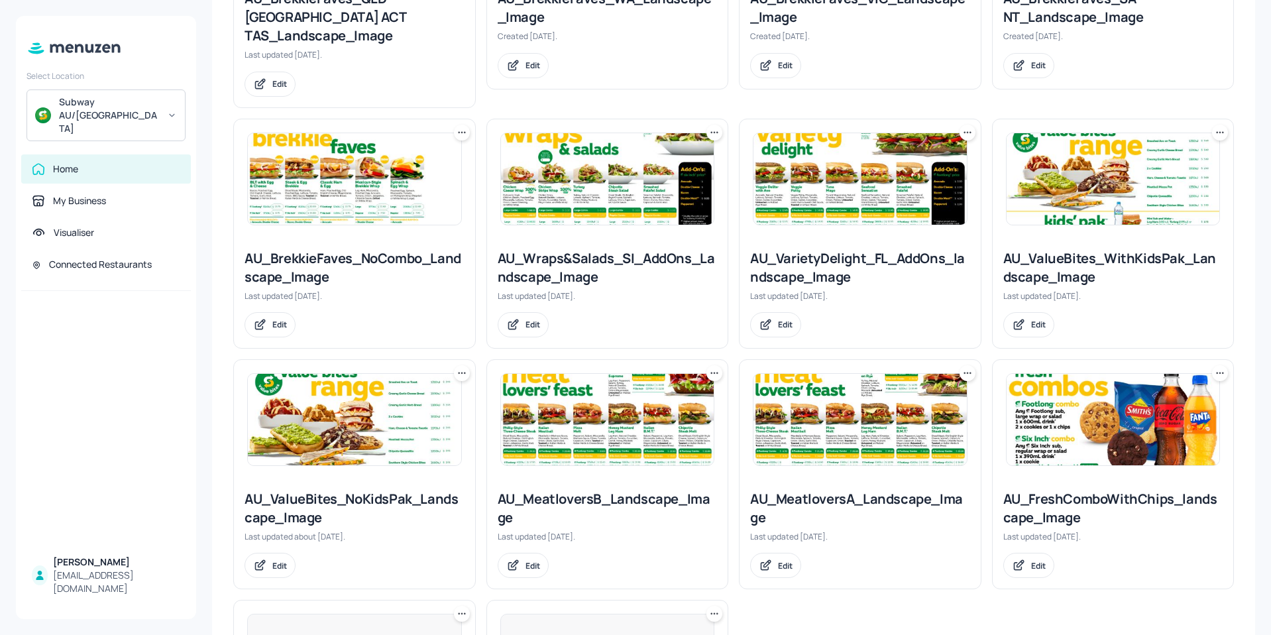
scroll to position [795, 0]
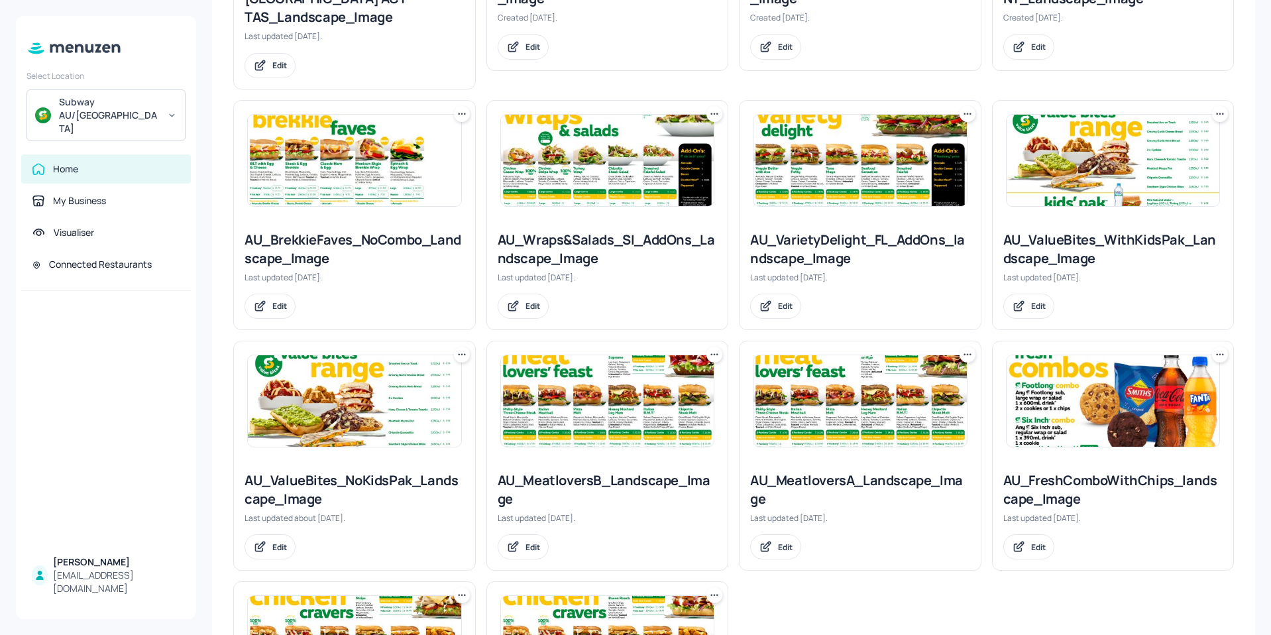
click at [610, 363] on img at bounding box center [607, 400] width 213 height 91
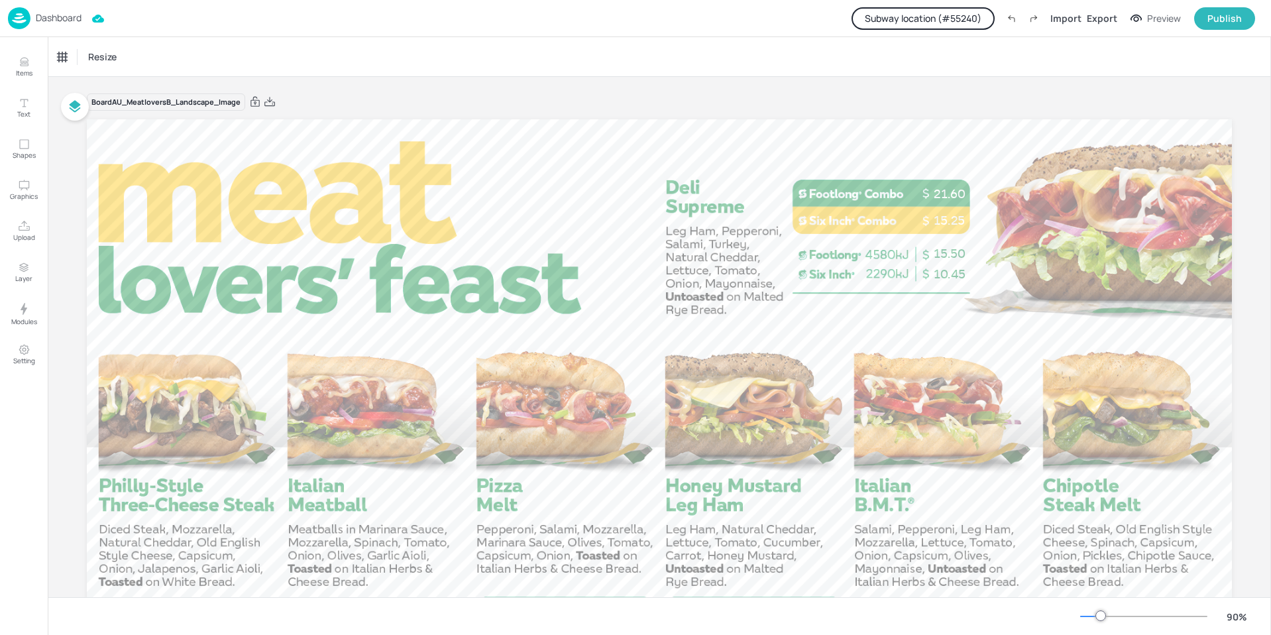
click at [63, 21] on p "Dashboard" at bounding box center [59, 17] width 46 height 9
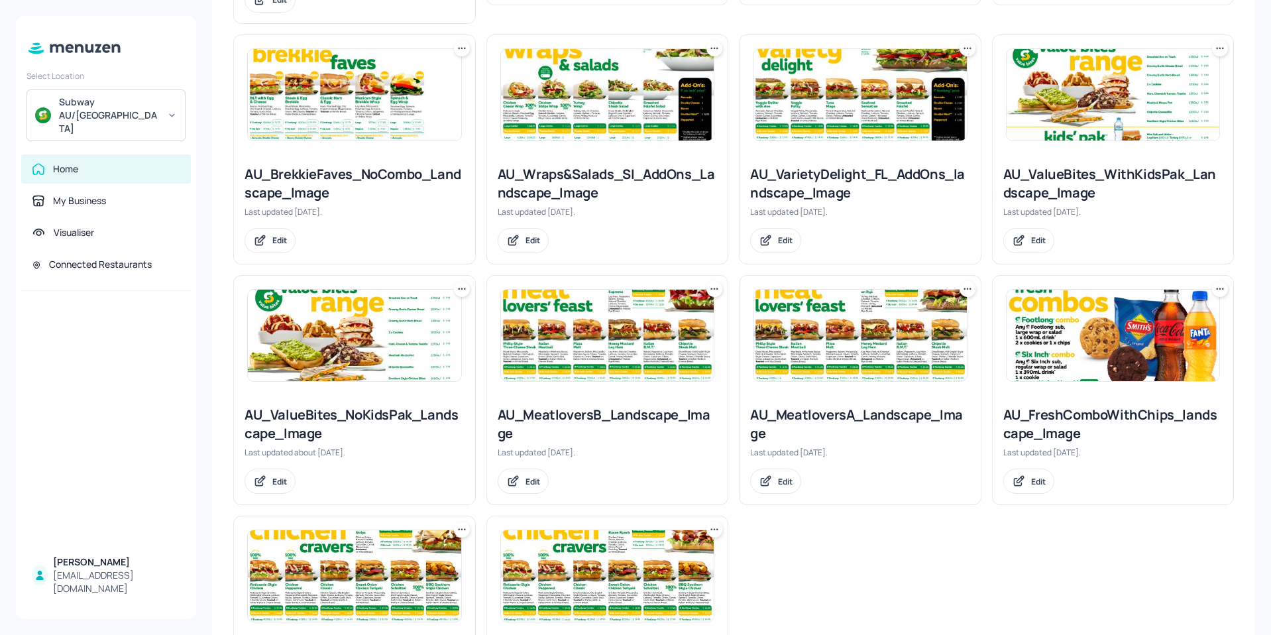
scroll to position [861, 0]
click at [863, 315] on img at bounding box center [859, 334] width 213 height 91
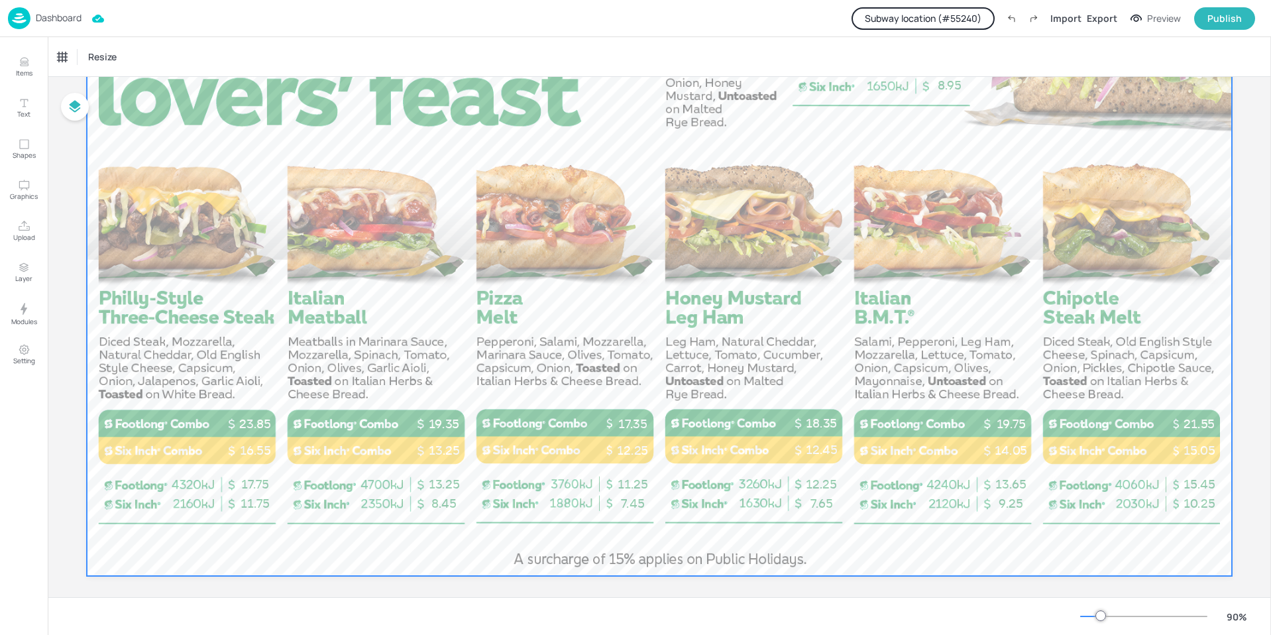
scroll to position [199, 0]
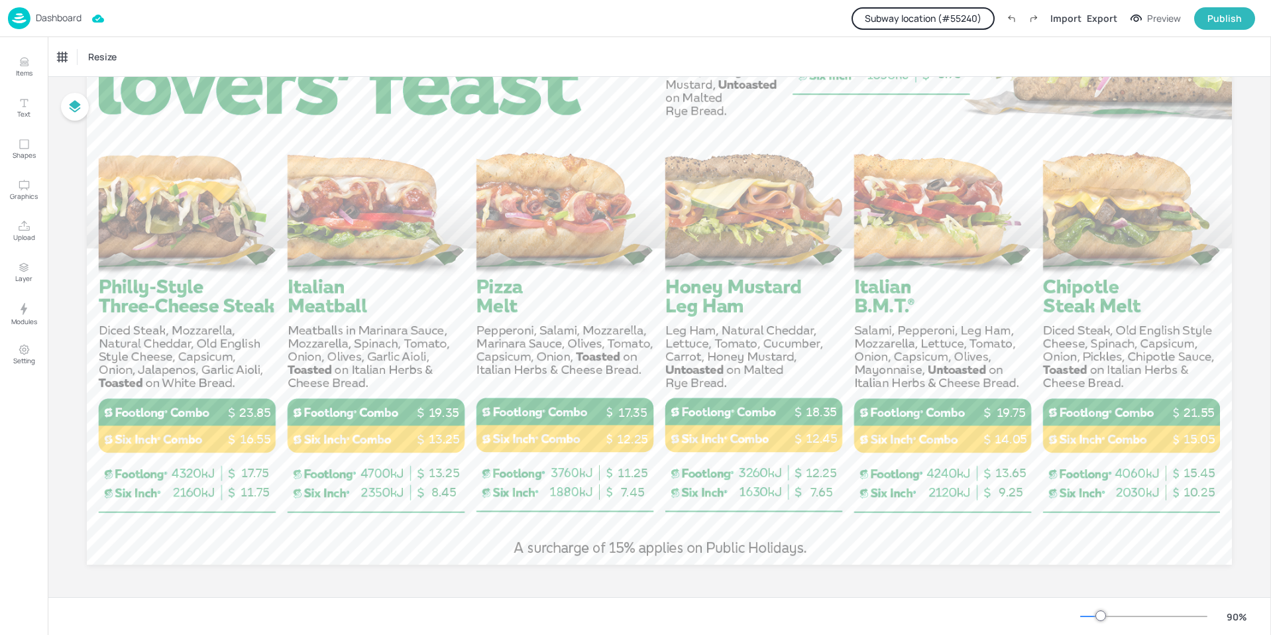
click at [45, 17] on p "Dashboard" at bounding box center [59, 17] width 46 height 9
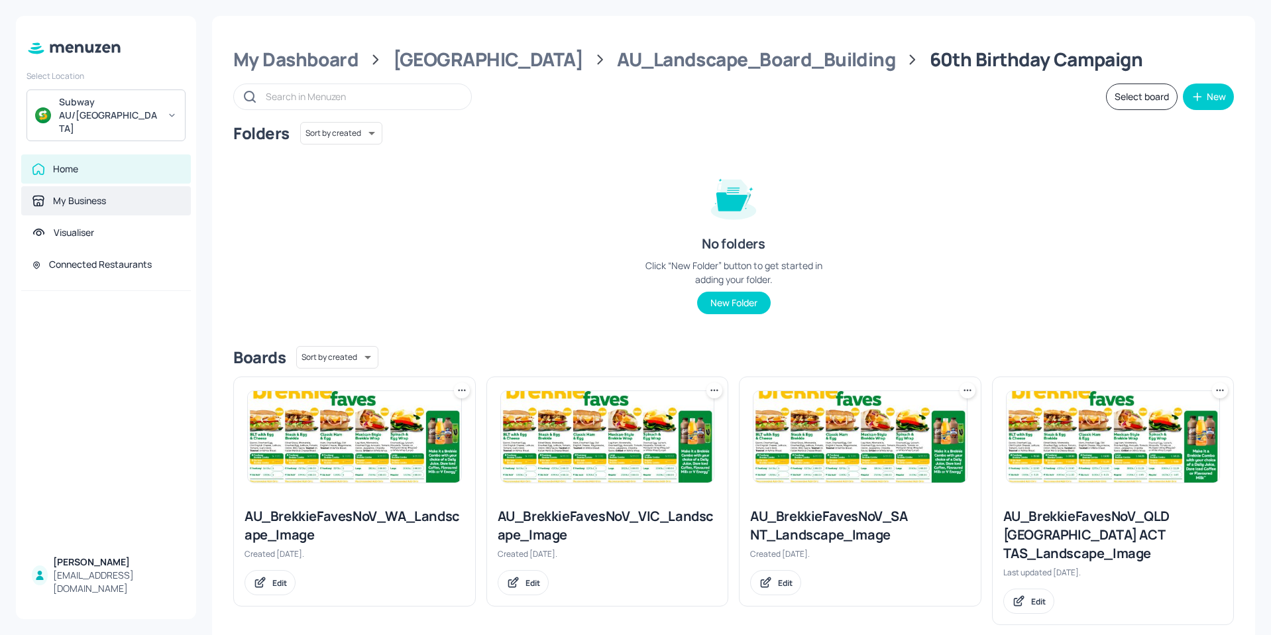
click at [93, 186] on div "My Business" at bounding box center [106, 200] width 170 height 29
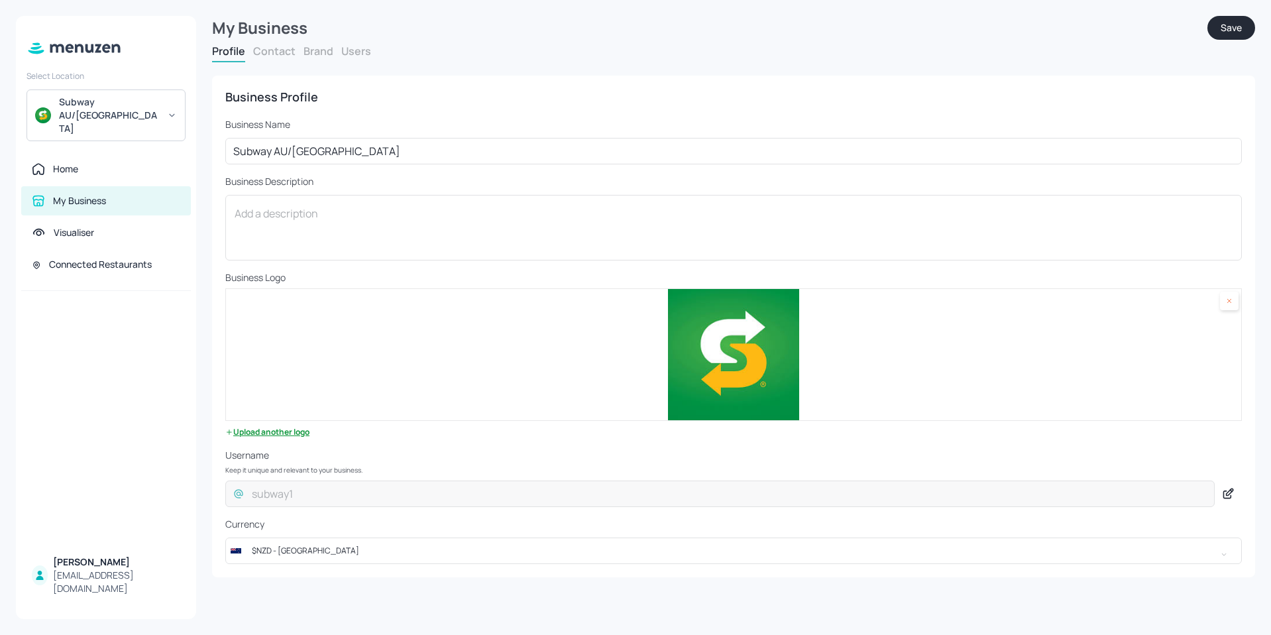
click at [361, 54] on button "Users" at bounding box center [356, 51] width 30 height 15
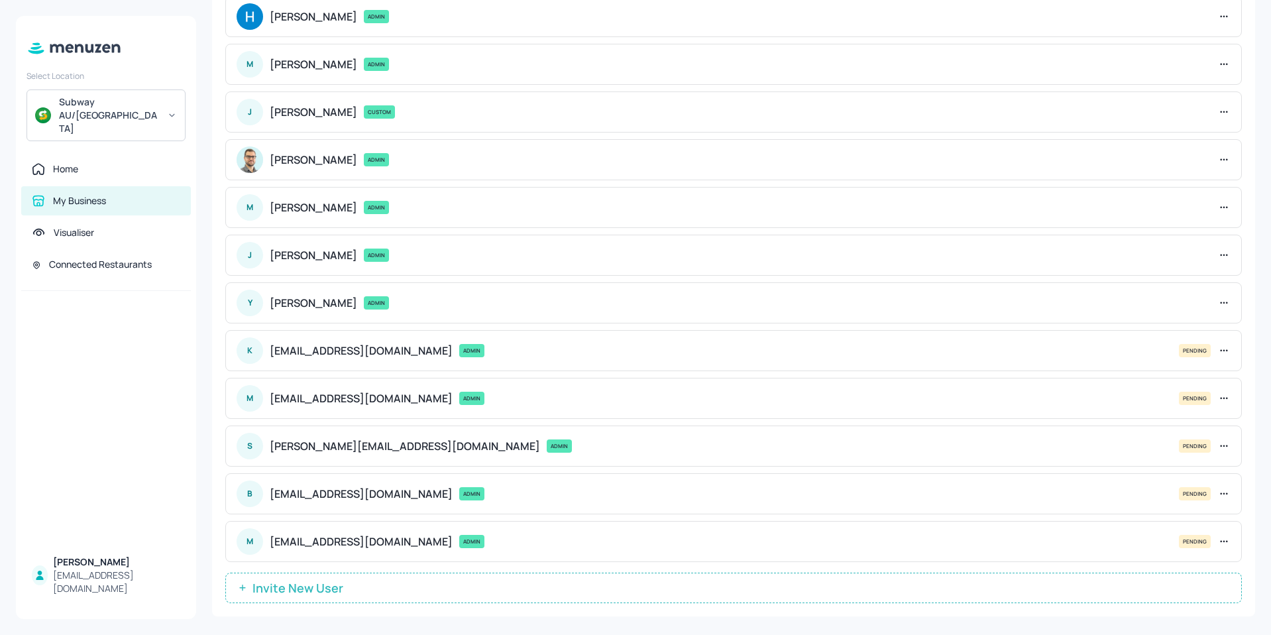
scroll to position [559, 0]
